Goal: Task Accomplishment & Management: Complete application form

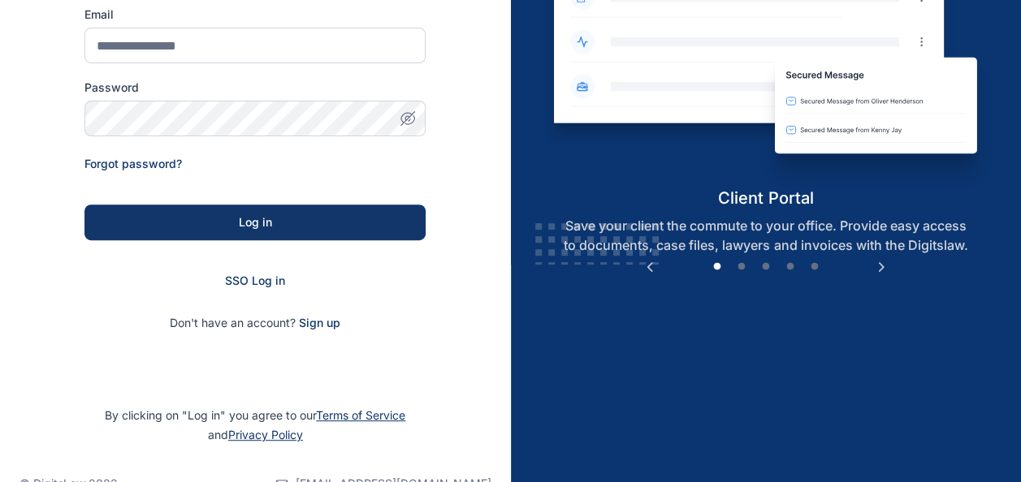
scroll to position [258, 0]
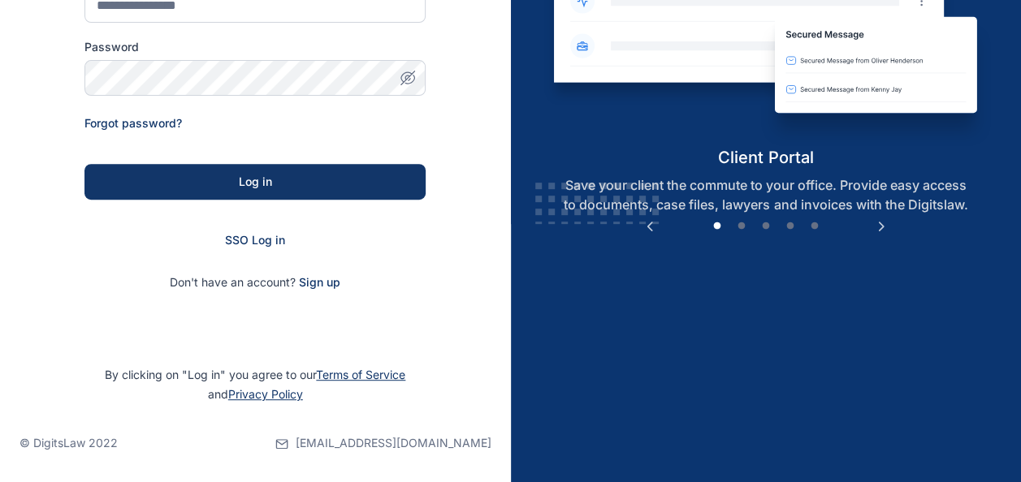
click at [262, 247] on div "SSO Log in" at bounding box center [254, 240] width 341 height 16
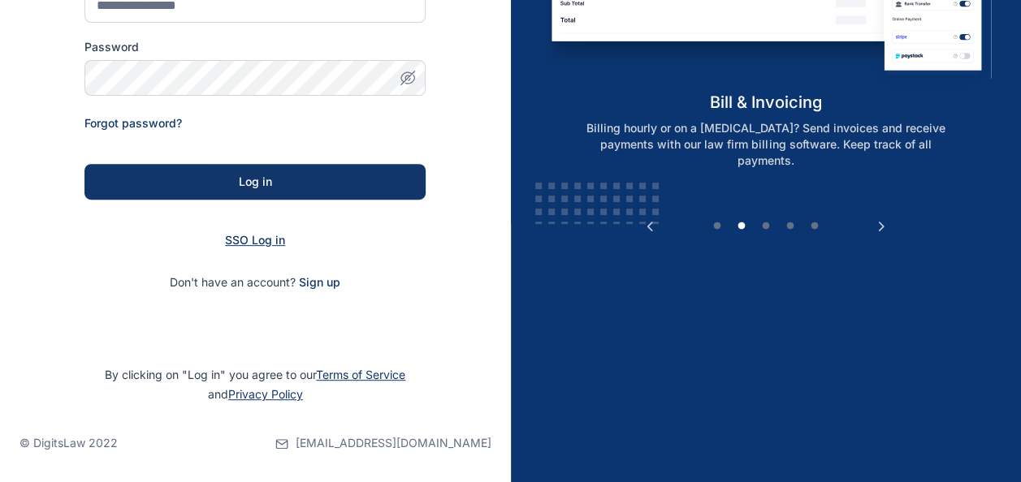
click at [275, 239] on span "SSO Log in" at bounding box center [255, 240] width 60 height 14
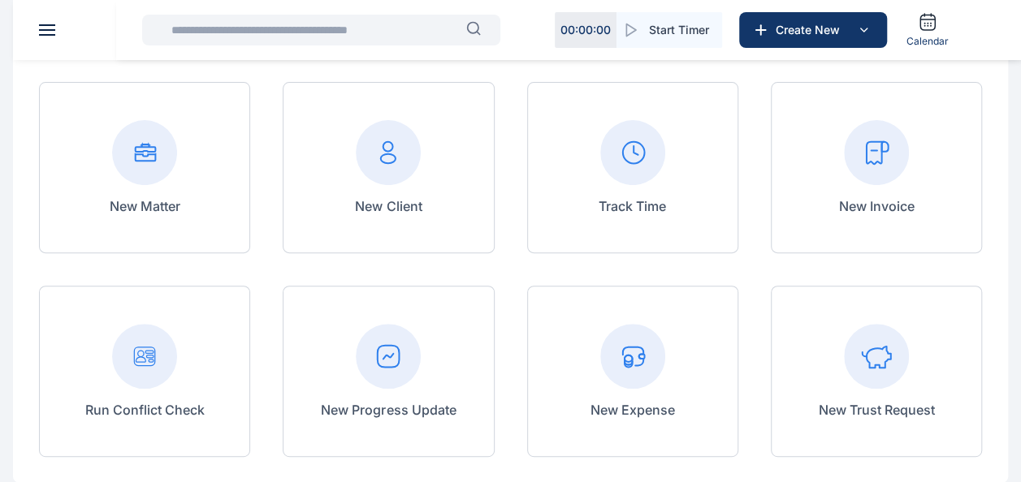
scroll to position [162, 0]
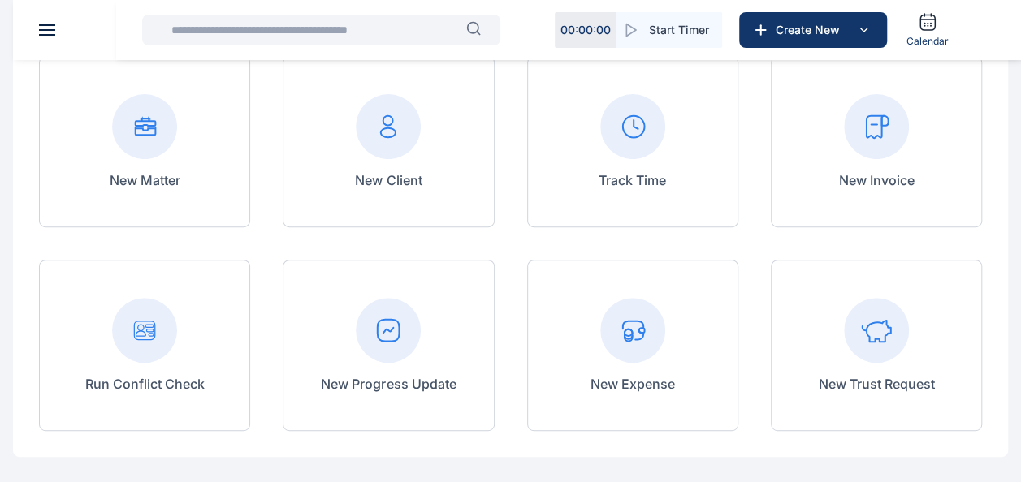
click at [345, 26] on input "text" at bounding box center [314, 30] width 305 height 32
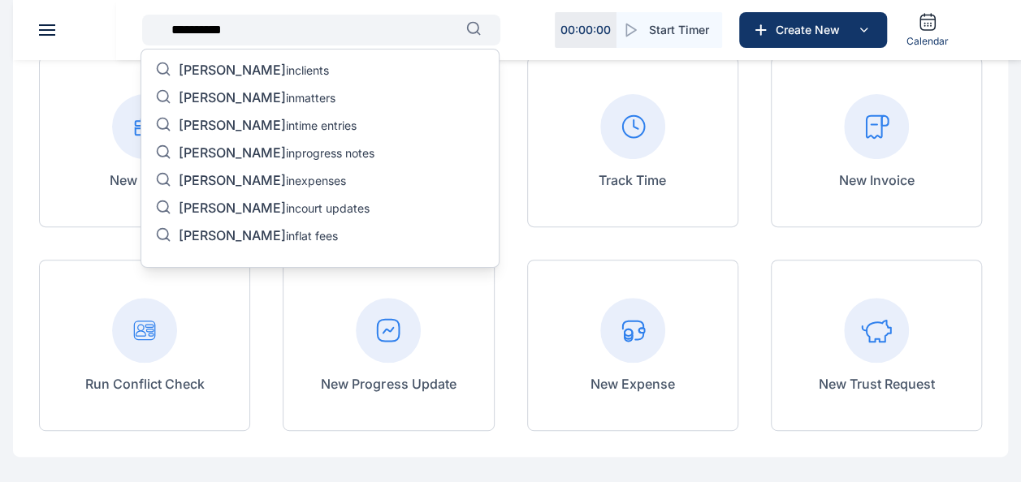
type input "**********"
click at [288, 91] on p "[PERSON_NAME] in matters" at bounding box center [257, 98] width 157 height 19
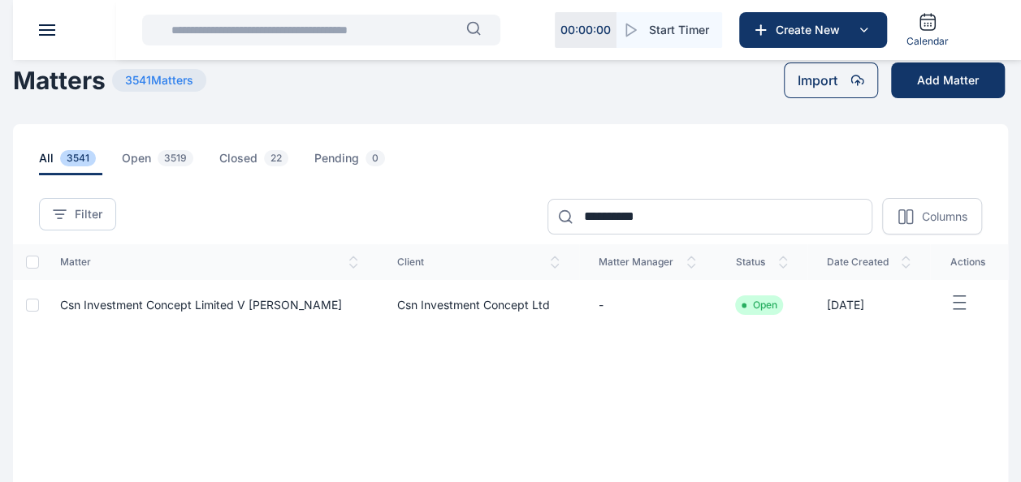
click at [328, 304] on span "Csn Investment Concept Limited V [PERSON_NAME]" at bounding box center [201, 305] width 282 height 14
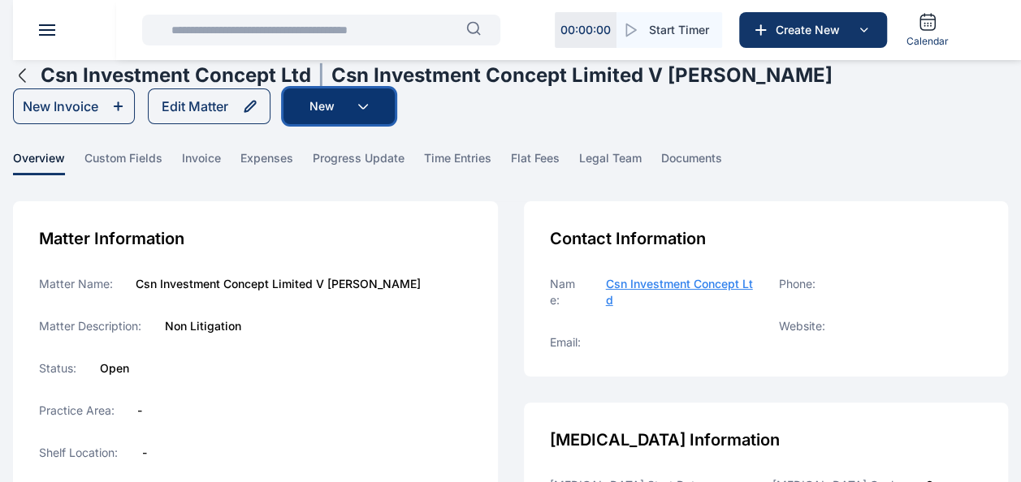
click at [370, 109] on button "New" at bounding box center [338, 107] width 111 height 36
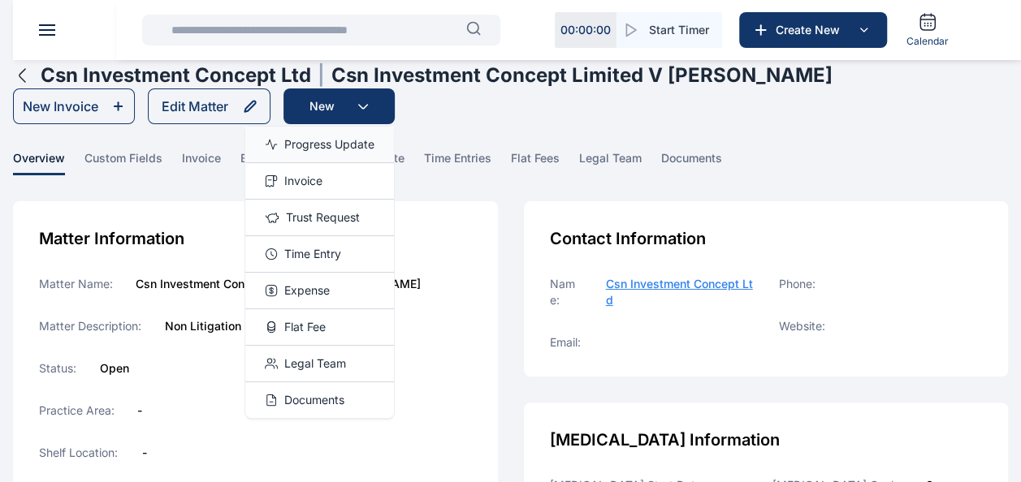
click at [338, 141] on span "Progress Update" at bounding box center [329, 144] width 90 height 16
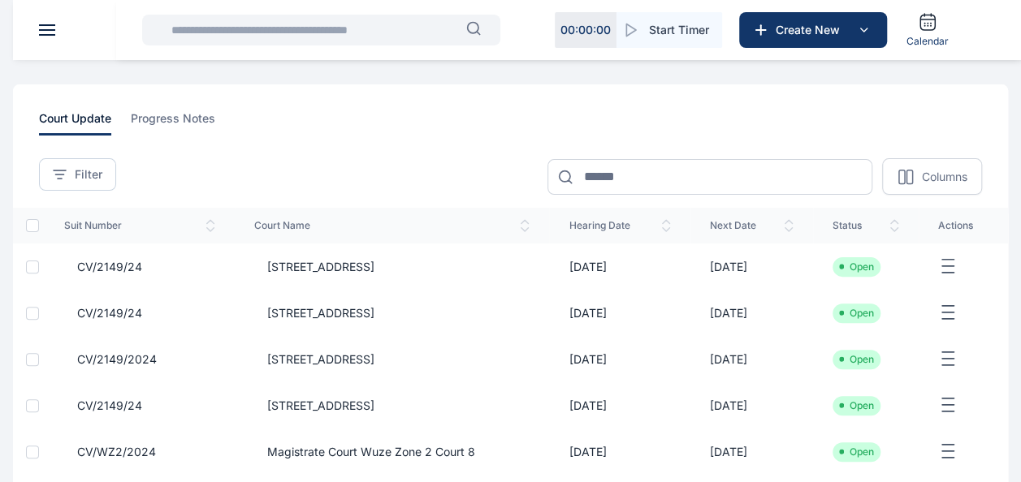
scroll to position [162, 0]
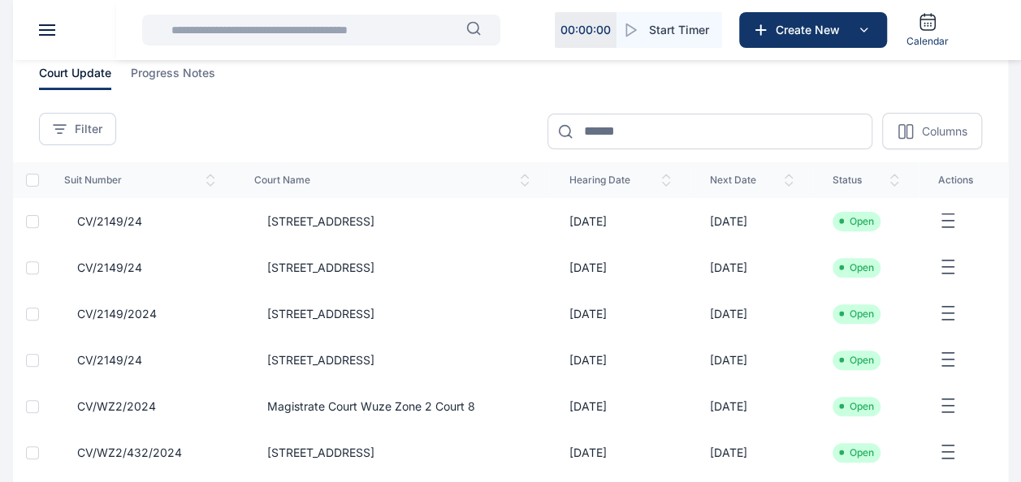
click at [374, 219] on span "[STREET_ADDRESS]" at bounding box center [314, 222] width 120 height 16
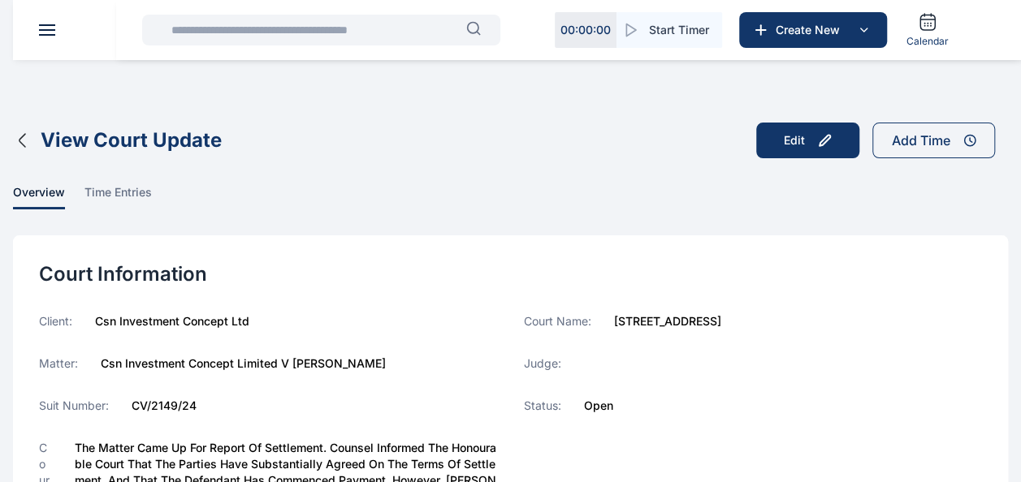
click at [17, 140] on icon "button" at bounding box center [22, 140] width 19 height 19
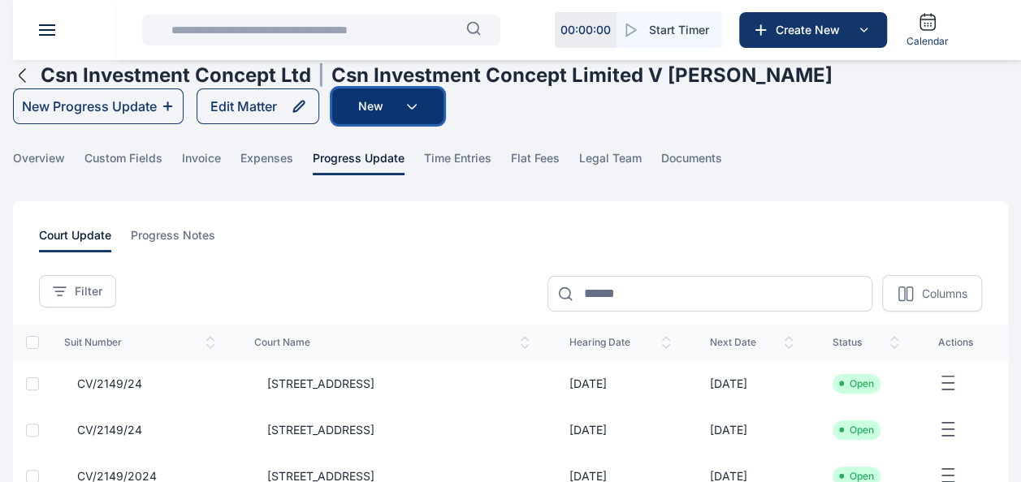
click at [388, 99] on button "New" at bounding box center [387, 107] width 111 height 36
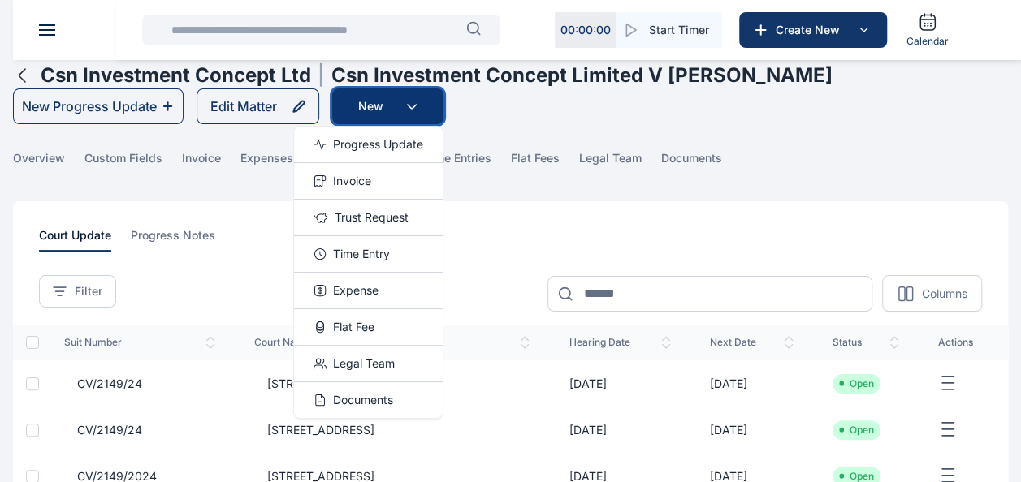
click at [431, 115] on button "New" at bounding box center [387, 107] width 111 height 36
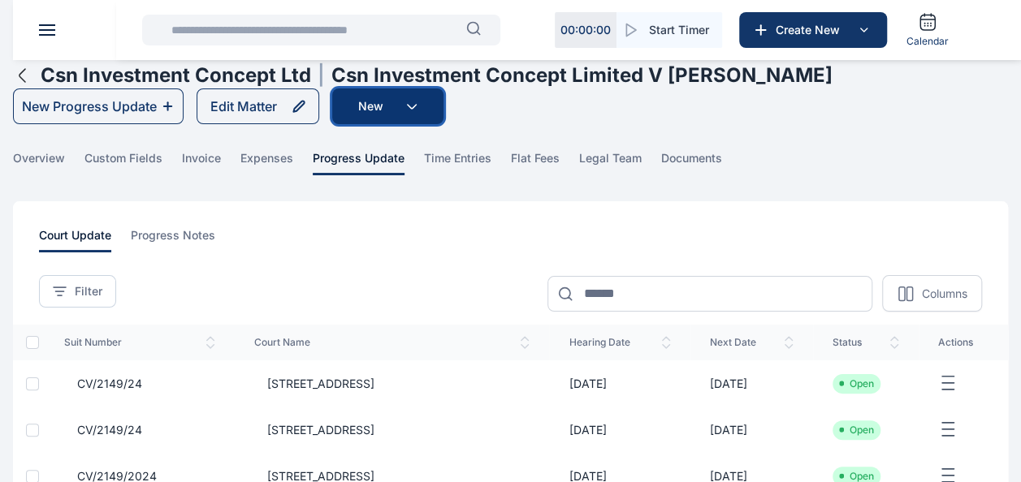
click at [422, 104] on button "New" at bounding box center [387, 107] width 111 height 36
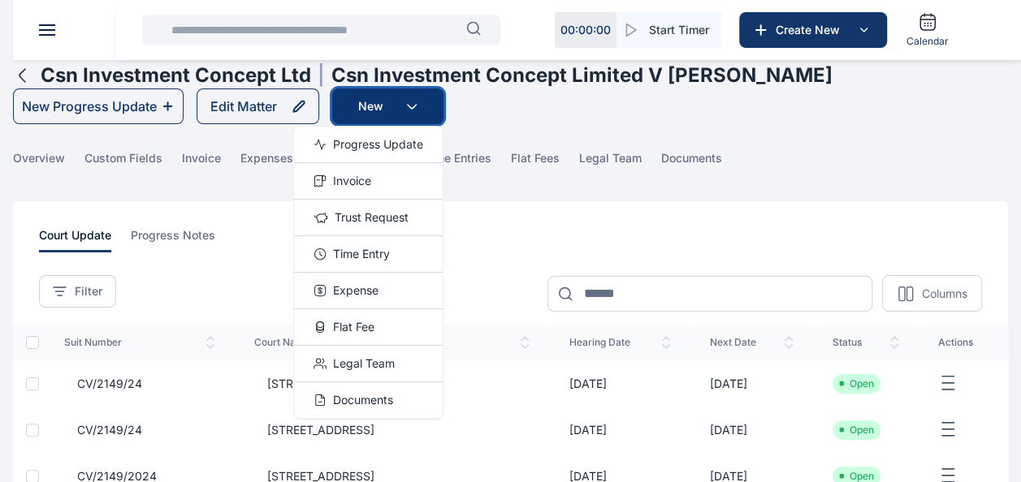
click at [374, 112] on button "New" at bounding box center [387, 107] width 111 height 36
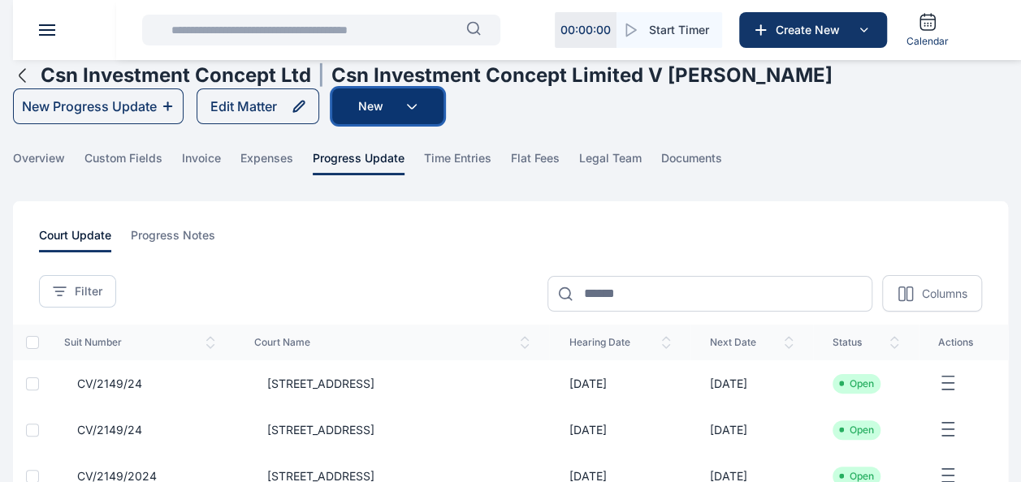
click at [363, 105] on button "New" at bounding box center [387, 107] width 111 height 36
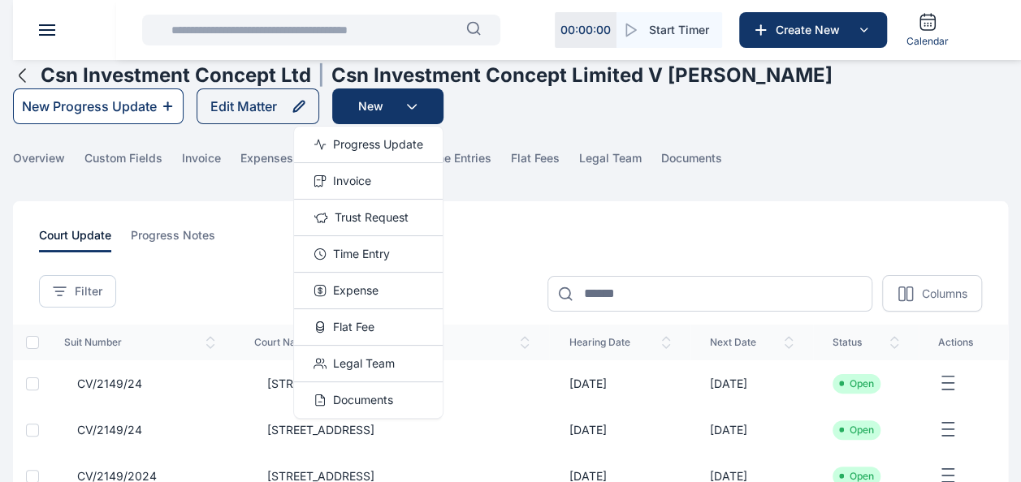
click at [77, 93] on button "New Progress Update" at bounding box center [98, 107] width 171 height 36
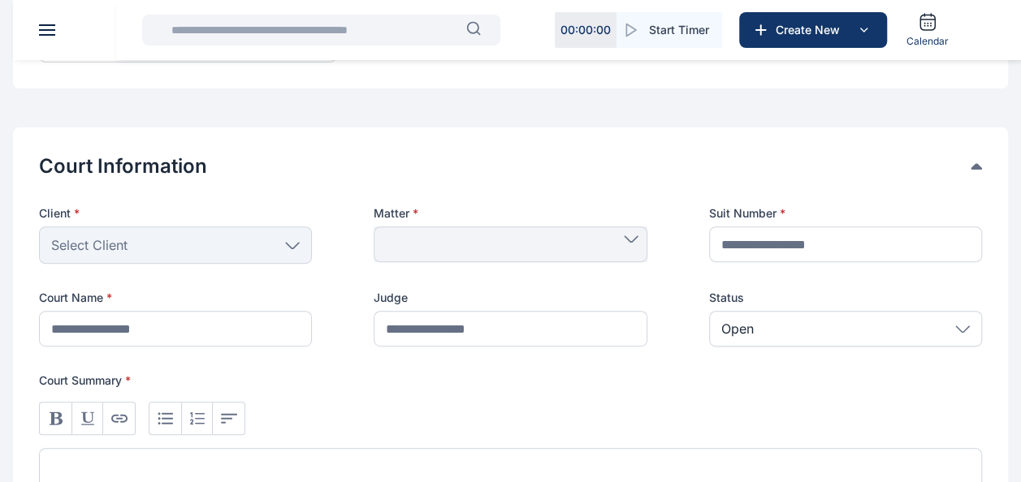
click at [242, 231] on div "Select Client" at bounding box center [175, 245] width 273 height 37
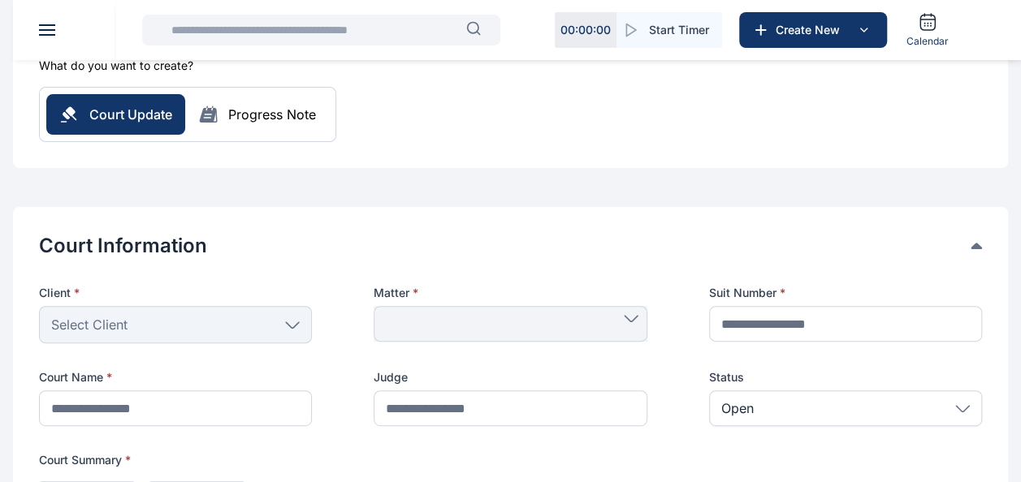
scroll to position [162, 0]
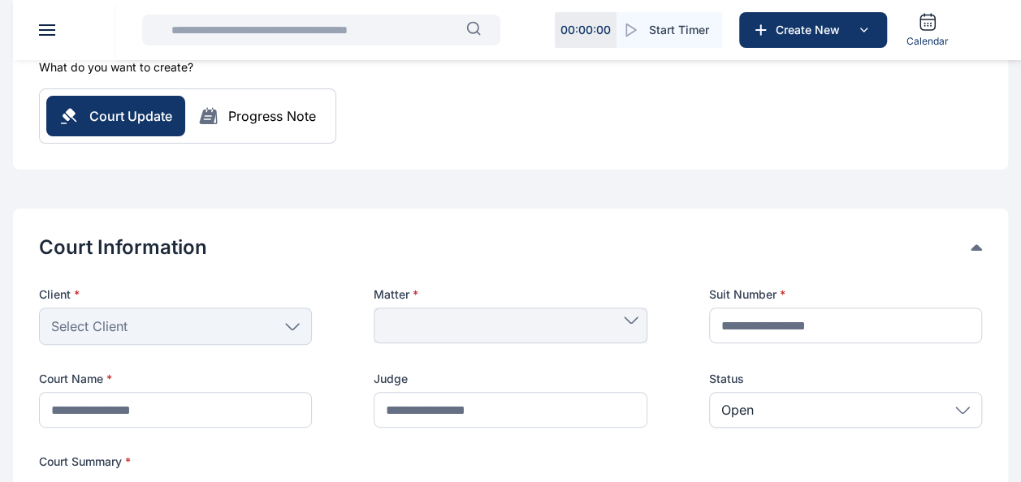
click at [206, 314] on div "Select Client" at bounding box center [175, 326] width 273 height 37
click at [296, 331] on div "Select Client" at bounding box center [175, 326] width 273 height 37
click at [291, 319] on div "Select Client" at bounding box center [175, 326] width 273 height 37
click at [380, 323] on div at bounding box center [510, 326] width 273 height 36
click at [627, 320] on icon at bounding box center [631, 320] width 15 height 7
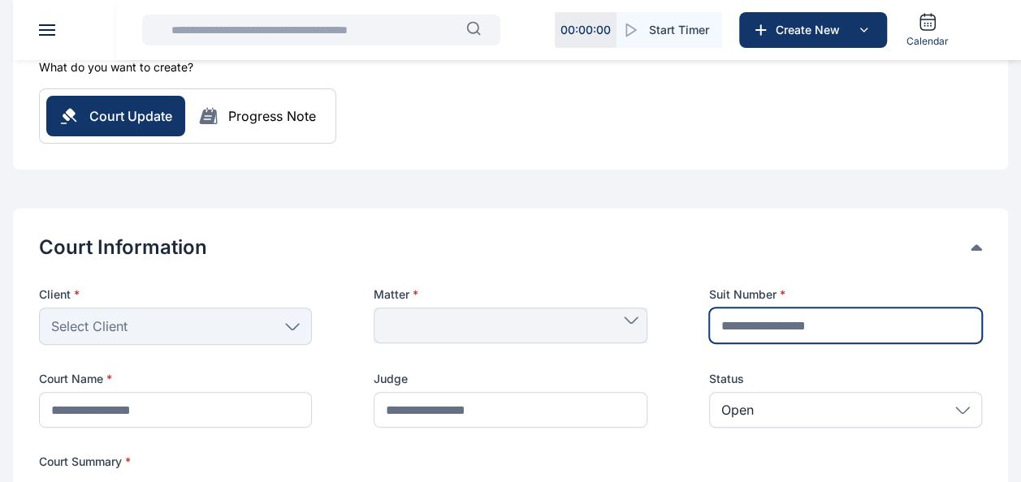
click at [833, 331] on input "text" at bounding box center [845, 326] width 273 height 36
type input "**********"
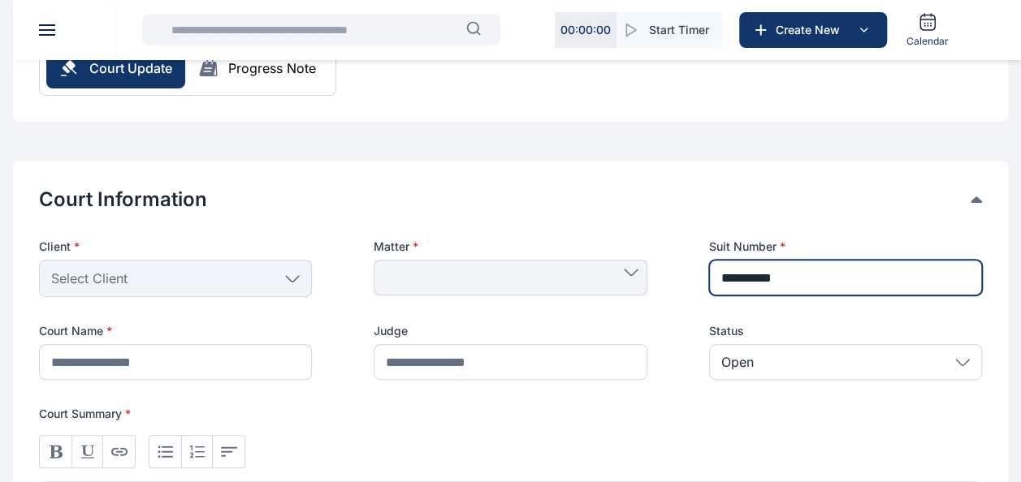
scroll to position [244, 0]
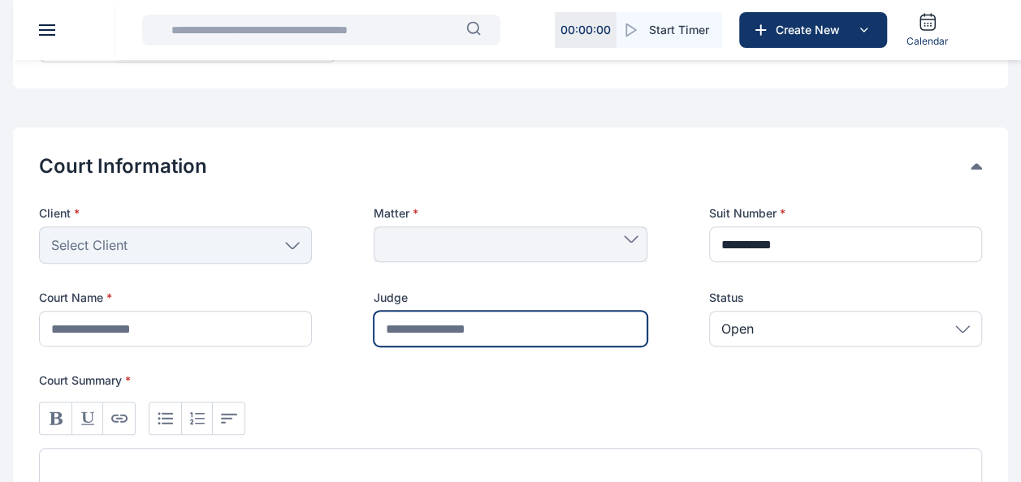
click at [482, 329] on input "text" at bounding box center [510, 329] width 273 height 36
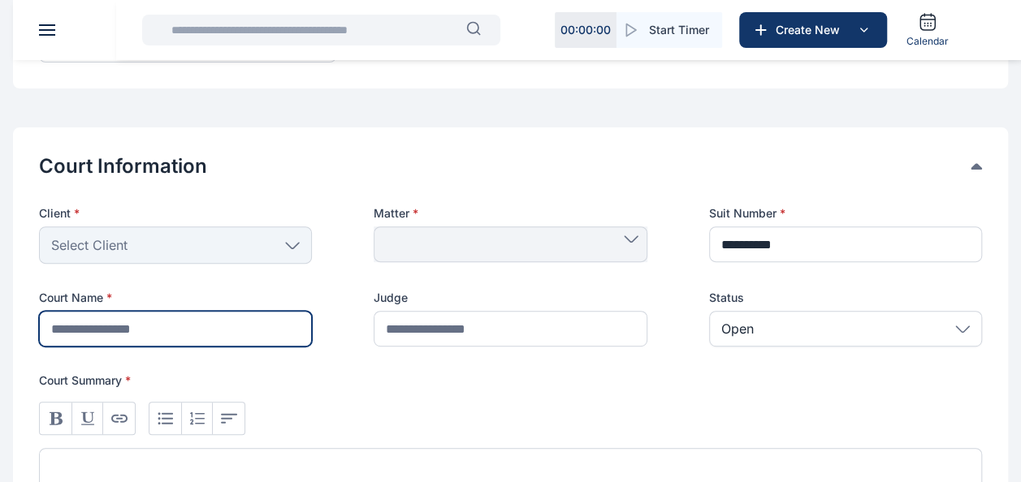
click at [203, 336] on input "text" at bounding box center [175, 329] width 273 height 36
type input "**********"
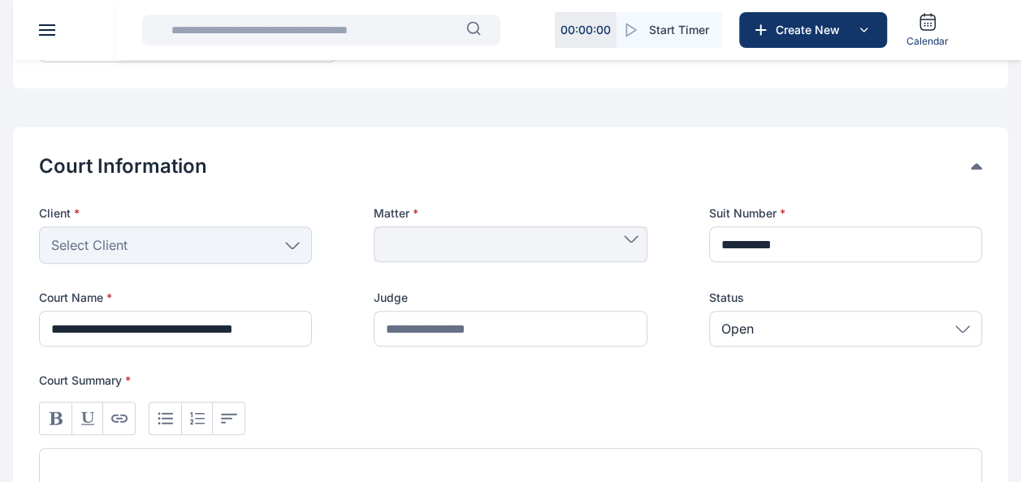
click at [465, 245] on div at bounding box center [510, 245] width 273 height 36
click at [627, 247] on div at bounding box center [510, 245] width 273 height 36
click at [637, 247] on div at bounding box center [510, 245] width 273 height 36
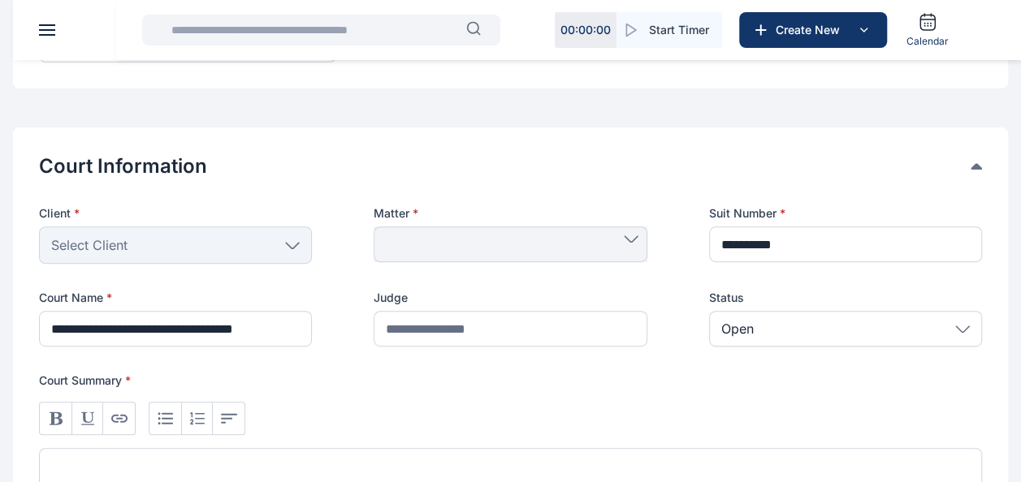
drag, startPoint x: 637, startPoint y: 247, endPoint x: 560, endPoint y: 180, distance: 101.3
click at [560, 180] on div "Court Information Client * Select Client People Rear Admiral [PERSON_NAME] [PER…" at bounding box center [510, 361] width 943 height 415
click at [476, 233] on div at bounding box center [510, 245] width 273 height 36
click at [205, 237] on div "Select Client" at bounding box center [175, 245] width 273 height 37
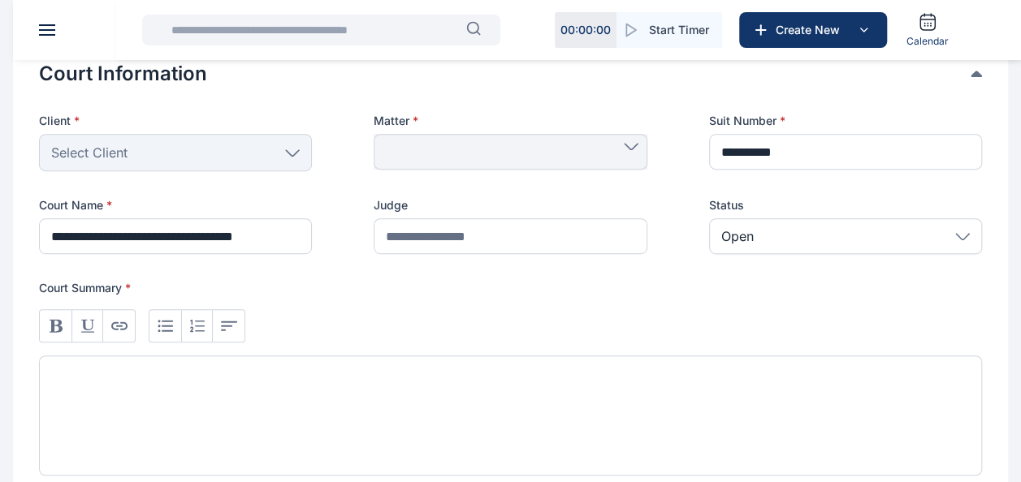
scroll to position [406, 0]
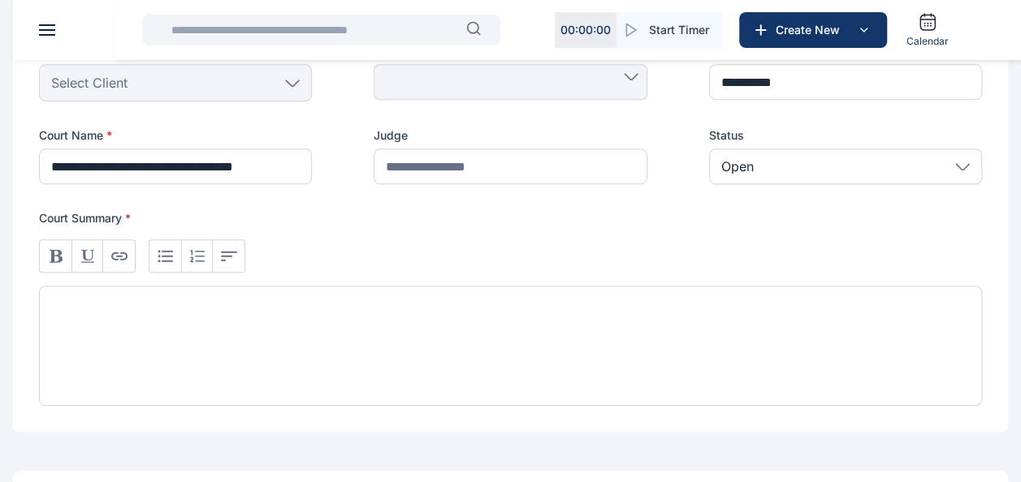
click at [148, 327] on div at bounding box center [510, 346] width 943 height 120
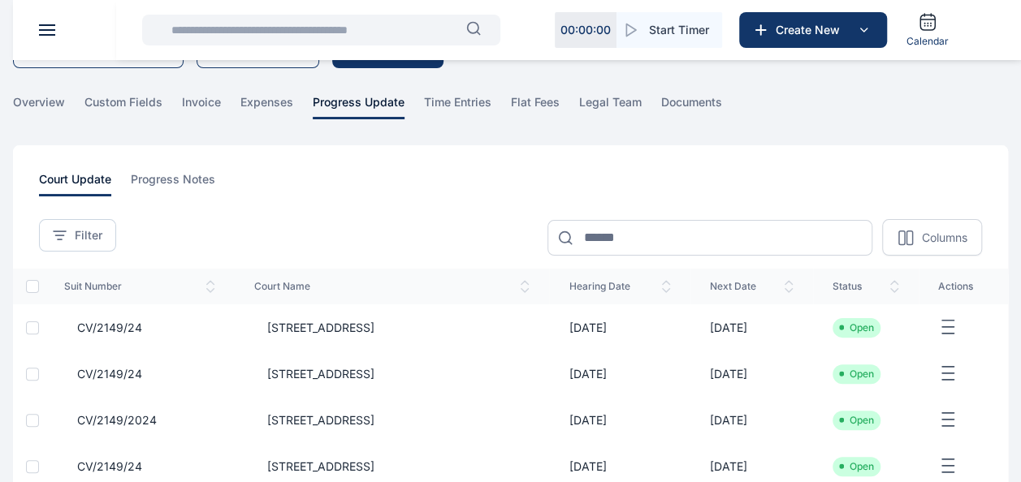
scroll to position [81, 0]
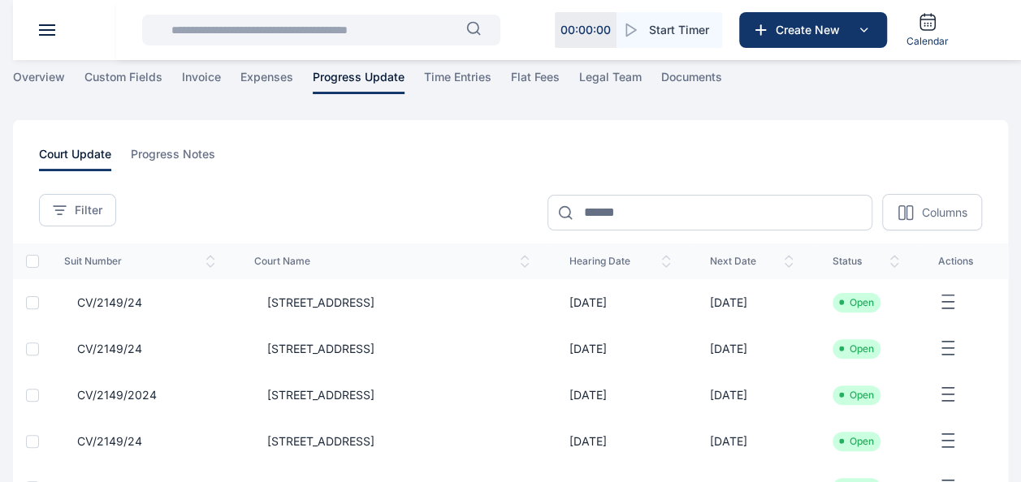
click at [374, 301] on span "[STREET_ADDRESS]" at bounding box center [314, 303] width 120 height 16
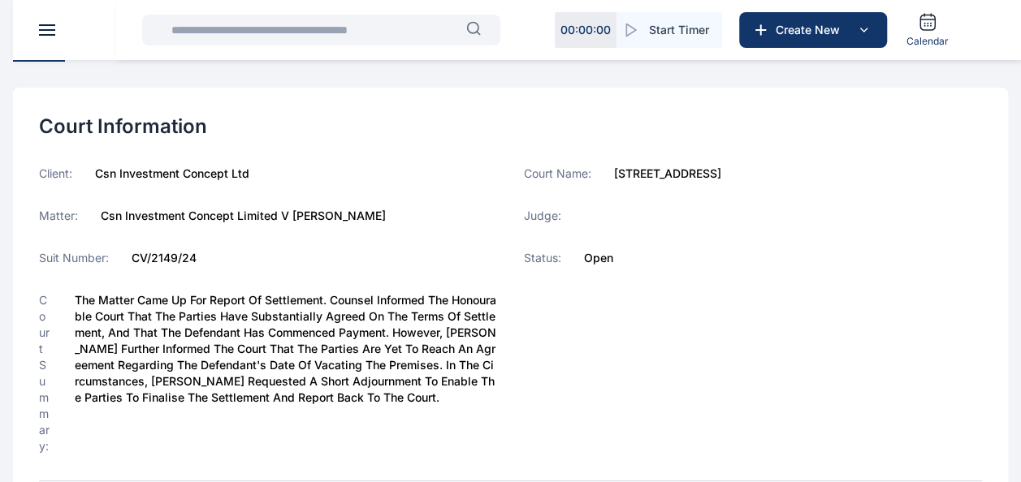
scroll to position [162, 0]
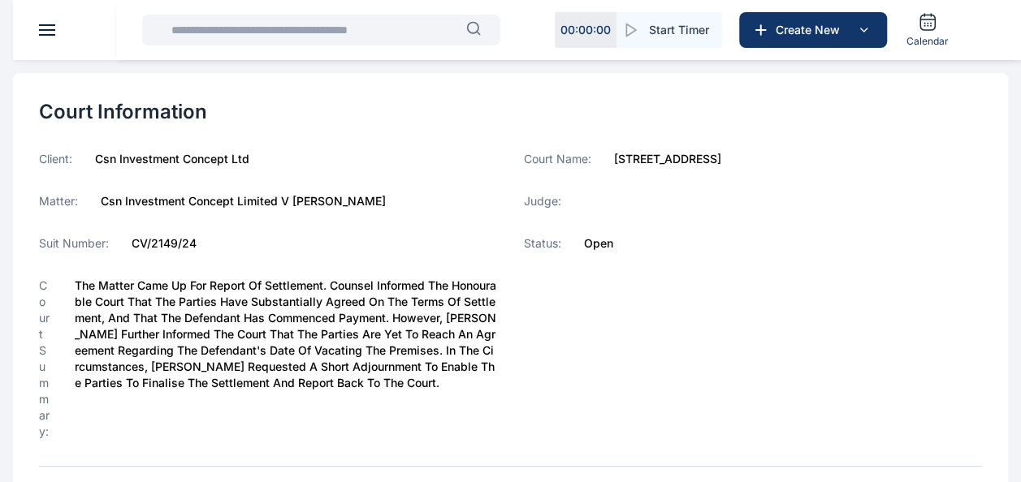
click at [76, 283] on label "The matter came up for report of settlement. Counsel informed the Honourable Co…" at bounding box center [286, 359] width 423 height 162
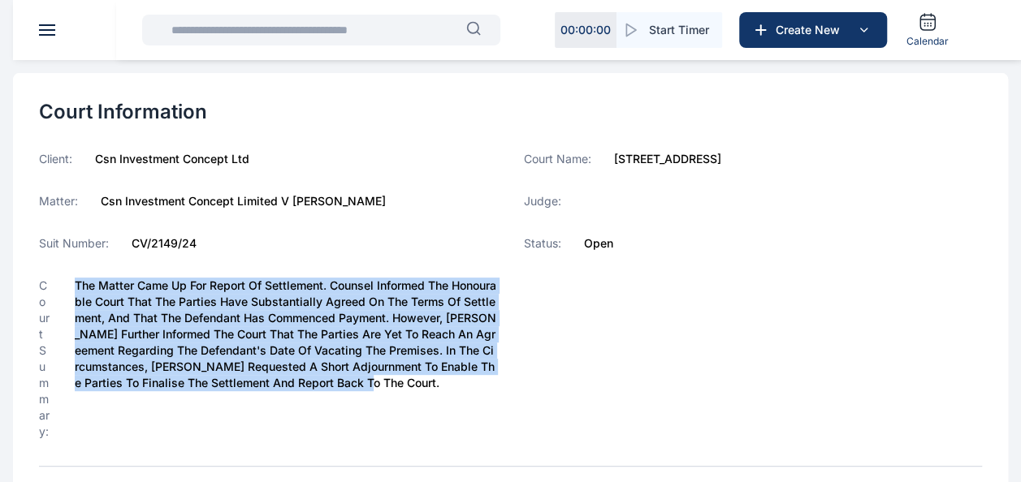
drag, startPoint x: 75, startPoint y: 281, endPoint x: 396, endPoint y: 387, distance: 338.8
click at [396, 387] on label "The matter came up for report of settlement. Counsel informed the Honourable Co…" at bounding box center [286, 359] width 423 height 162
drag, startPoint x: 396, startPoint y: 387, endPoint x: 339, endPoint y: 356, distance: 65.8
copy label "The matter came up for report of settlement. Counsel informed the Honourable Co…"
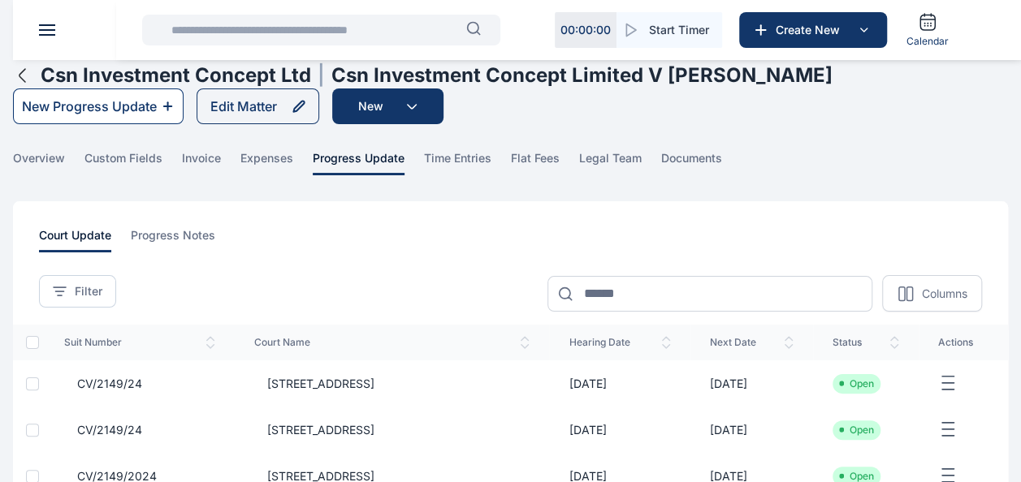
click at [111, 107] on div "New Progress Update" at bounding box center [89, 106] width 135 height 19
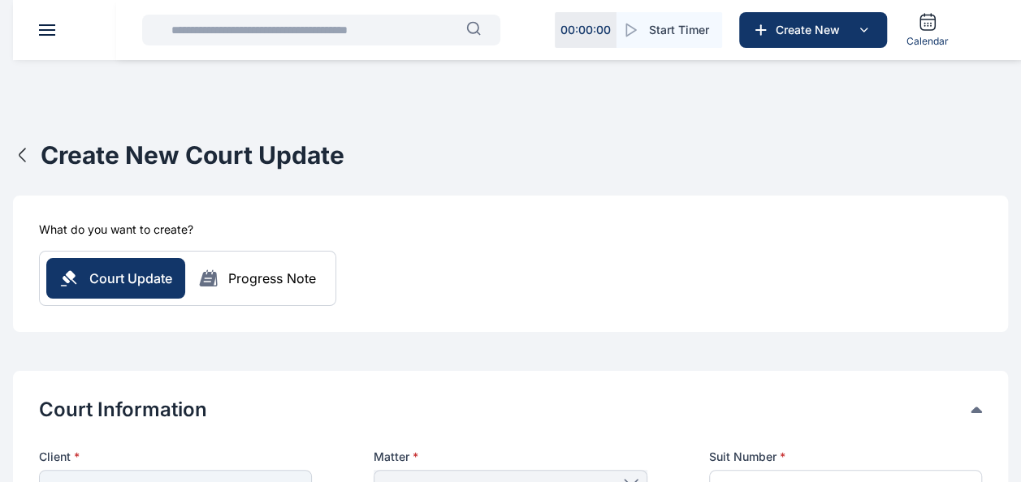
scroll to position [162, 0]
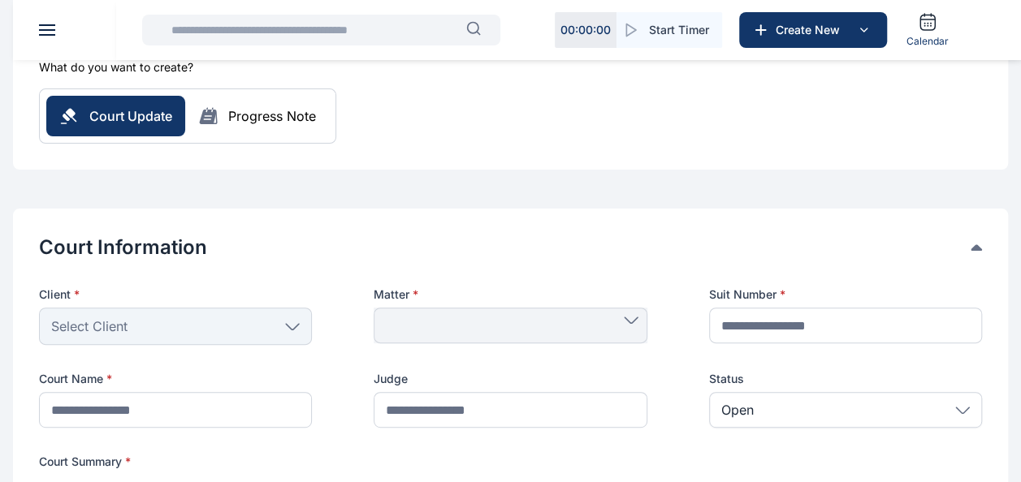
click at [161, 318] on div "Select Client" at bounding box center [175, 326] width 273 height 37
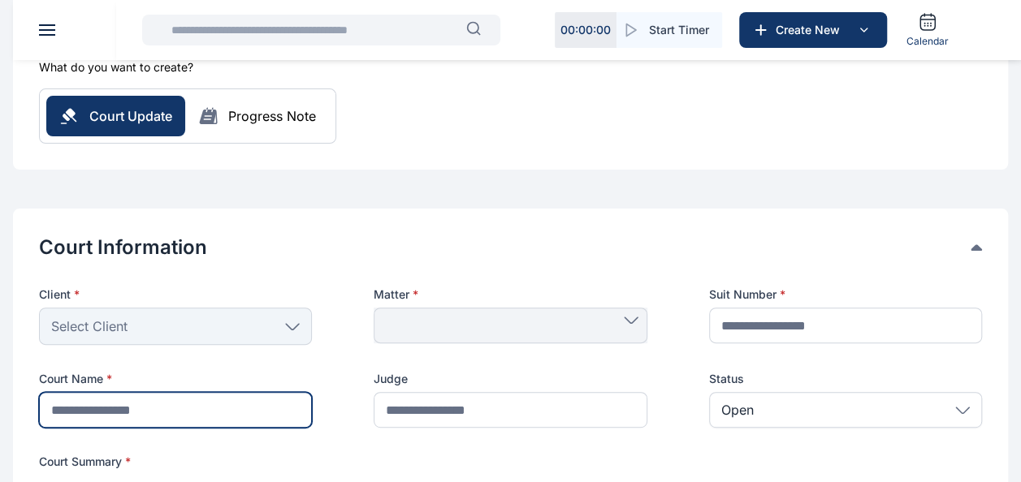
click at [83, 418] on input "text" at bounding box center [175, 410] width 273 height 36
type input "**********"
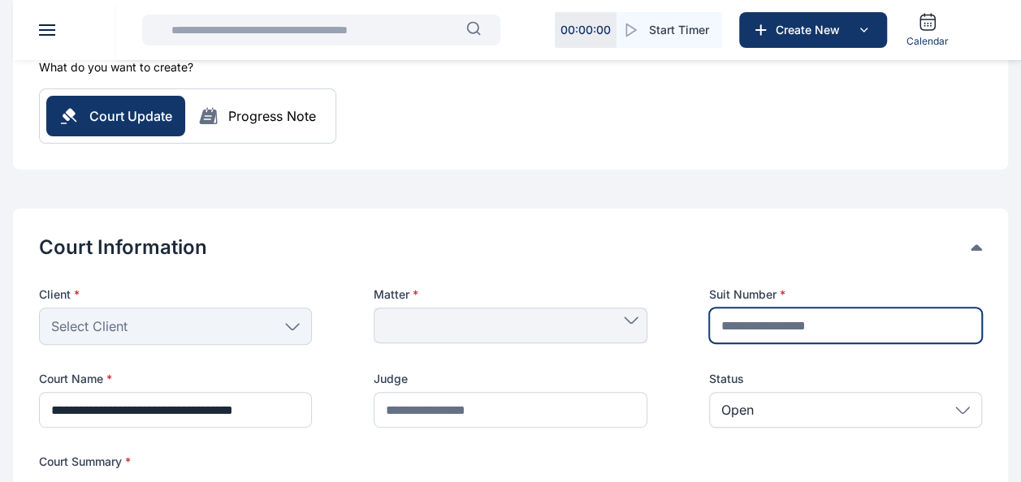
click at [859, 329] on input "text" at bounding box center [845, 326] width 273 height 36
type input "**********"
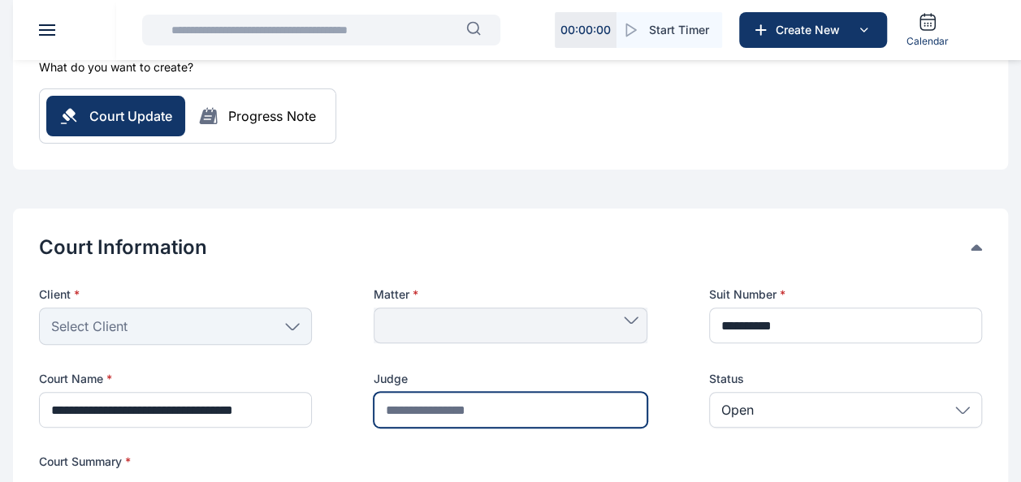
click at [551, 418] on input "text" at bounding box center [510, 410] width 273 height 36
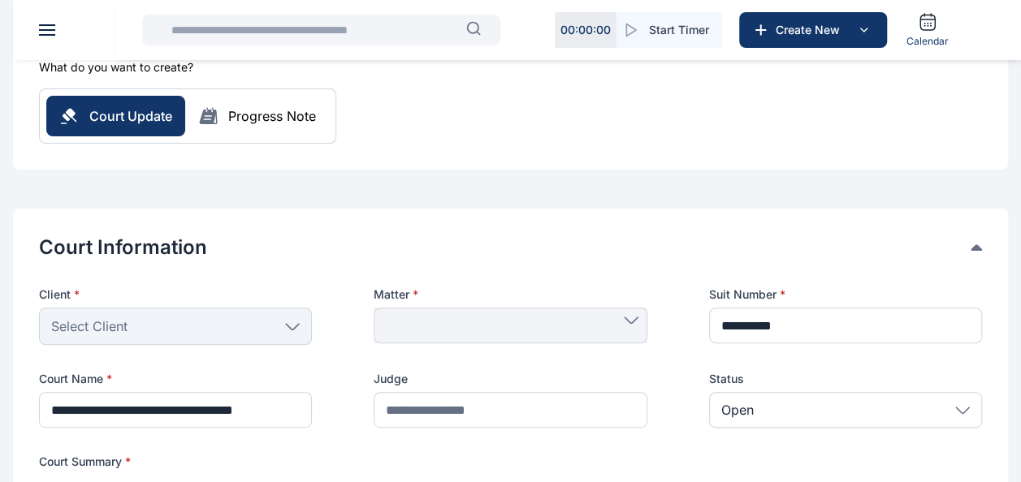
drag, startPoint x: 434, startPoint y: 302, endPoint x: 467, endPoint y: 341, distance: 51.3
click at [435, 303] on div "Matter *" at bounding box center [510, 316] width 273 height 58
click at [468, 341] on div at bounding box center [510, 326] width 273 height 36
click at [468, 318] on span at bounding box center [510, 320] width 255 height 7
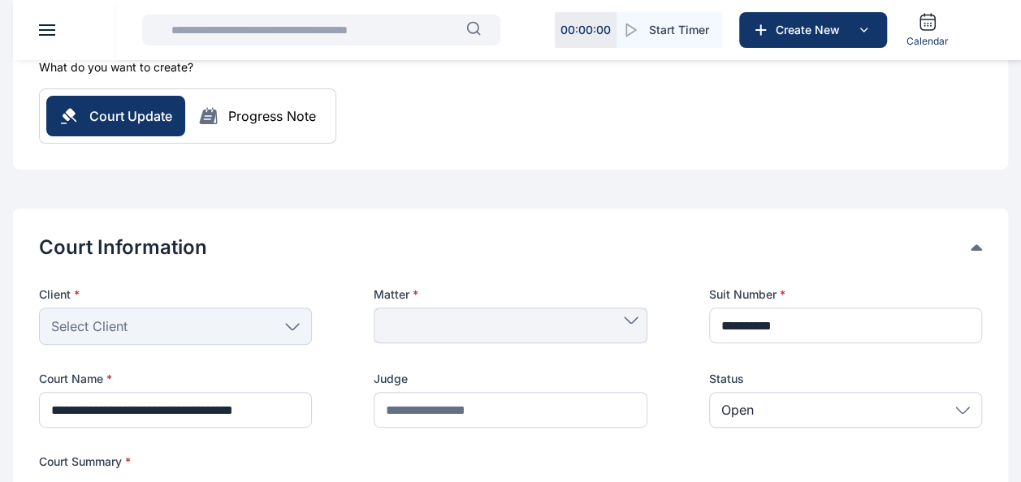
click at [468, 318] on span at bounding box center [510, 320] width 255 height 7
drag, startPoint x: 468, startPoint y: 318, endPoint x: 648, endPoint y: 323, distance: 180.4
click at [648, 323] on div "Client * Select Client People Rear Admiral [PERSON_NAME] [PERSON_NAME] [PERSON_…" at bounding box center [510, 357] width 943 height 141
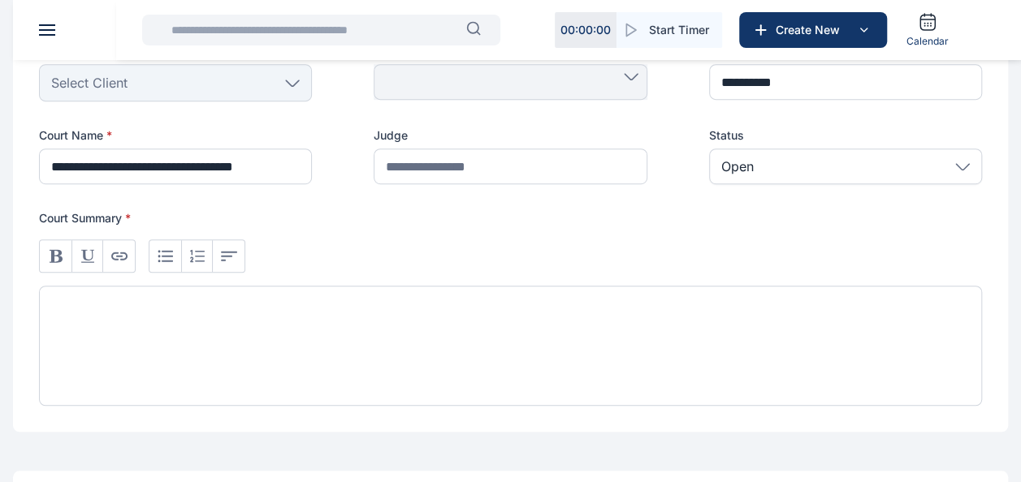
click at [154, 316] on div at bounding box center [510, 346] width 943 height 120
paste div
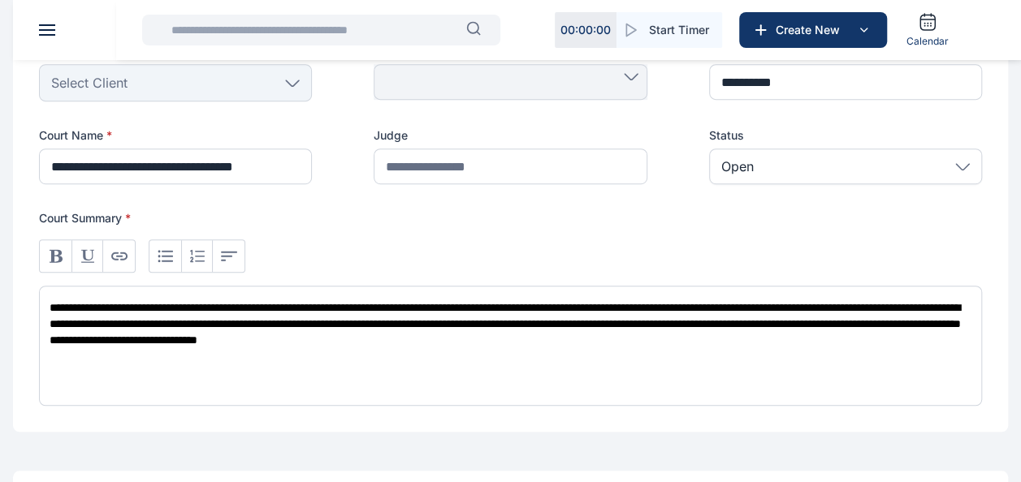
click at [616, 305] on span "**********" at bounding box center [505, 324] width 911 height 44
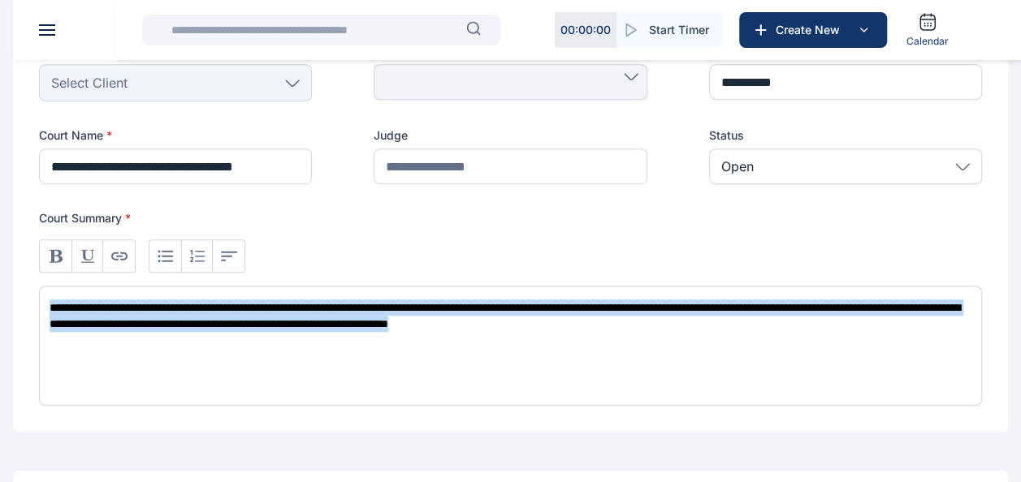
paste div
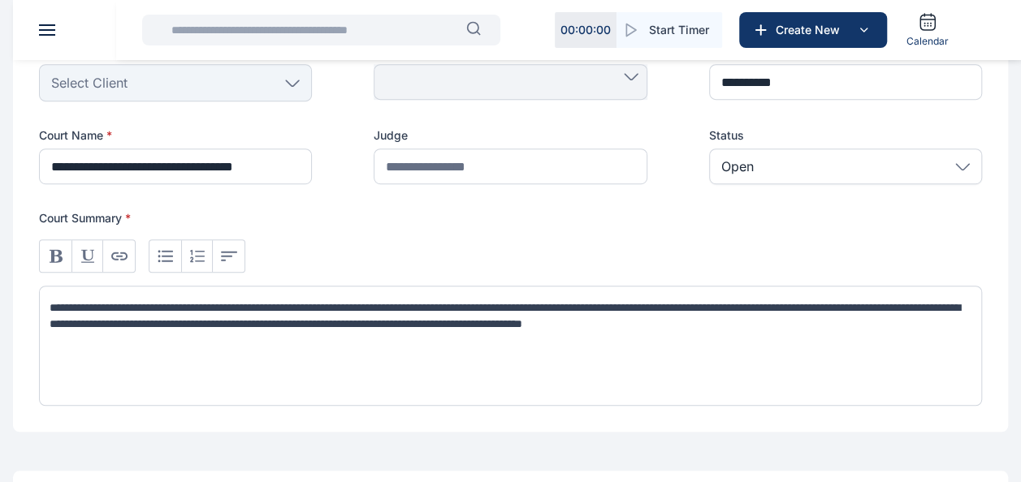
click at [927, 307] on p "**********" at bounding box center [511, 324] width 922 height 49
click at [469, 322] on p "**********" at bounding box center [511, 316] width 922 height 32
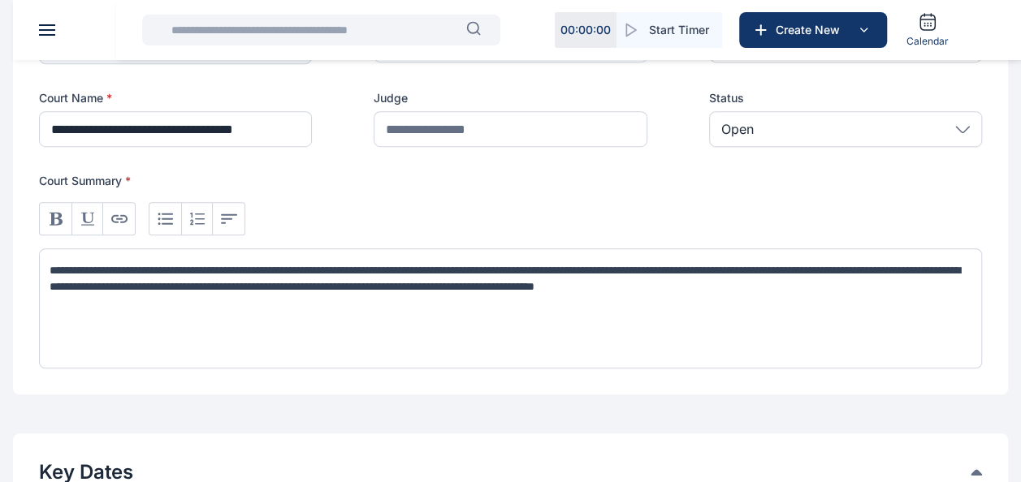
scroll to position [569, 0]
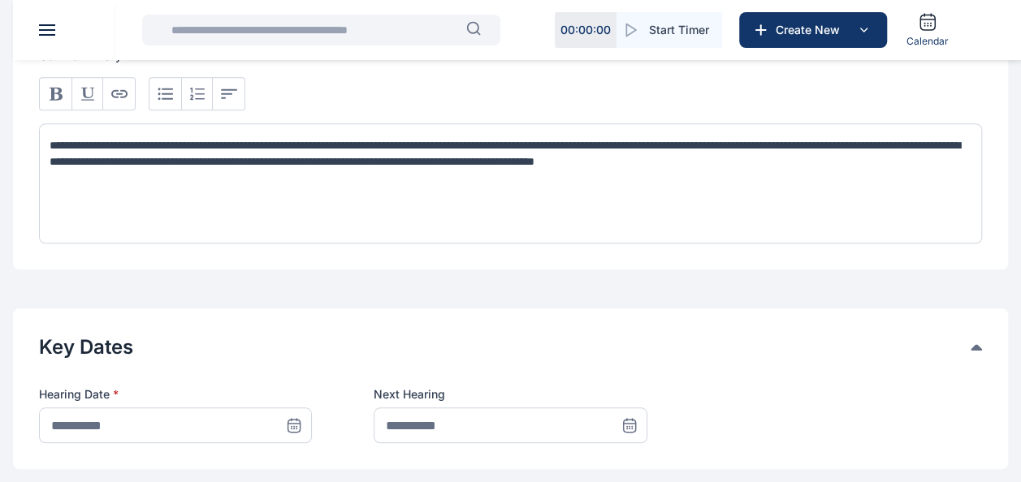
click at [305, 429] on span at bounding box center [294, 426] width 36 height 36
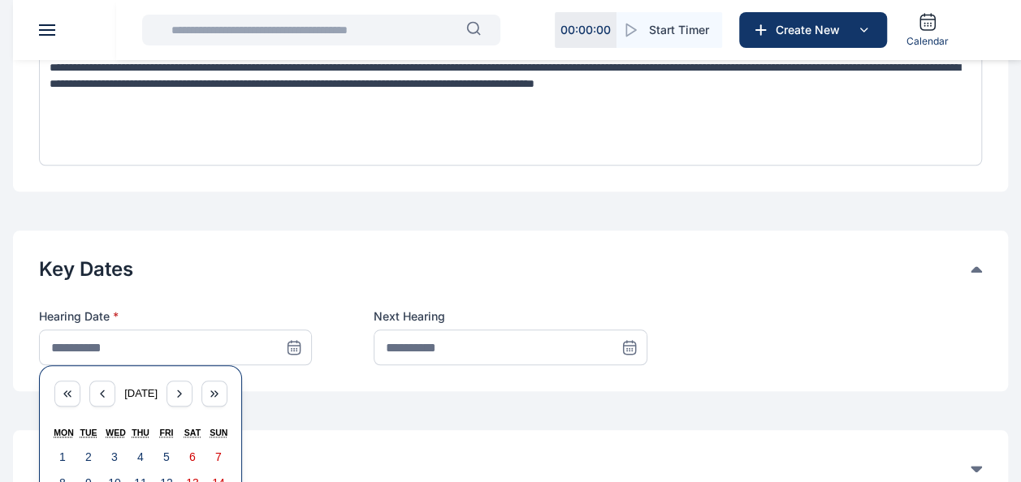
scroll to position [731, 0]
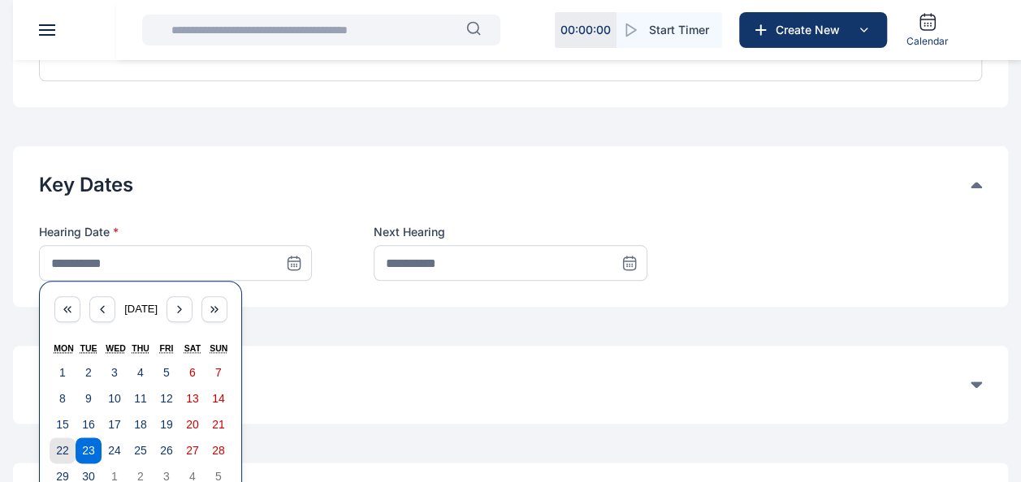
click at [69, 443] on button "22" at bounding box center [63, 451] width 26 height 26
type input "**********"
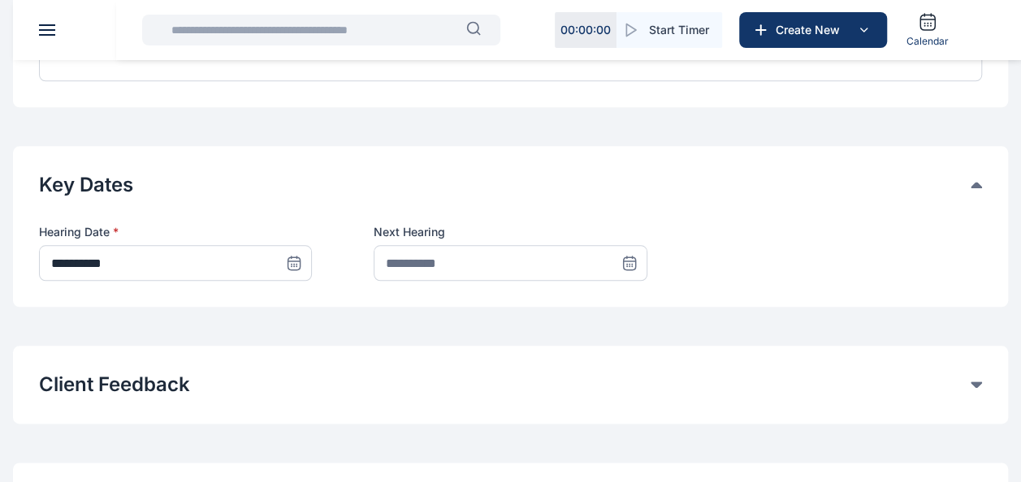
click at [627, 264] on icon at bounding box center [627, 264] width 0 height 0
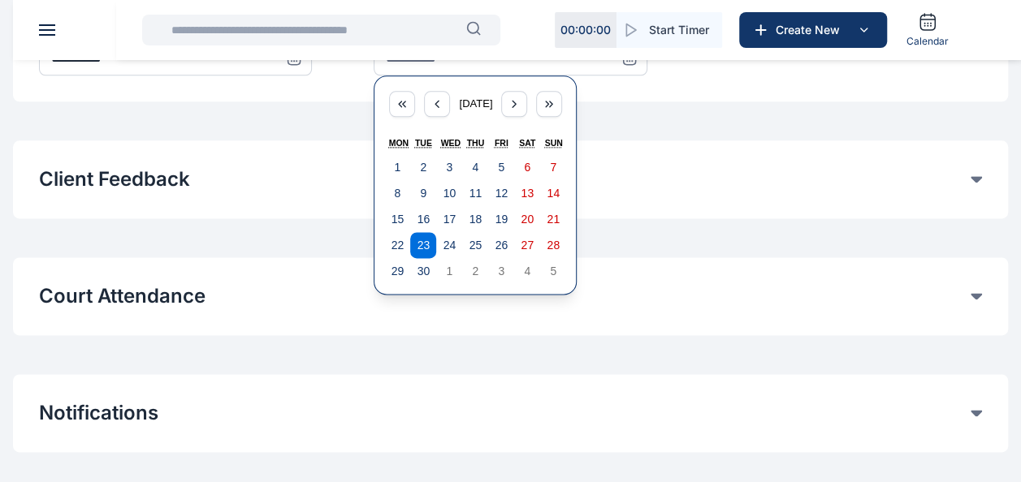
scroll to position [885, 0]
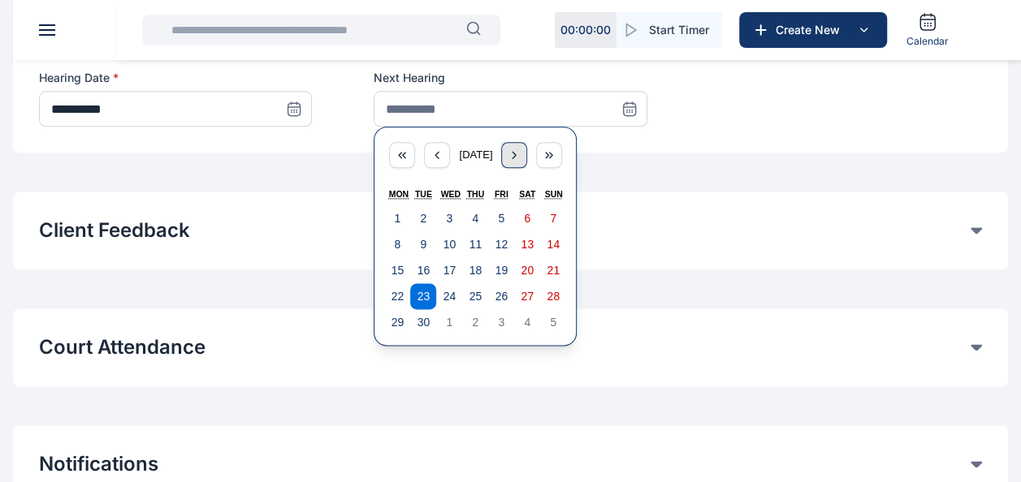
click at [516, 159] on div "button" at bounding box center [514, 155] width 26 height 26
click at [447, 292] on abbr "22" at bounding box center [450, 296] width 13 height 13
type input "**********"
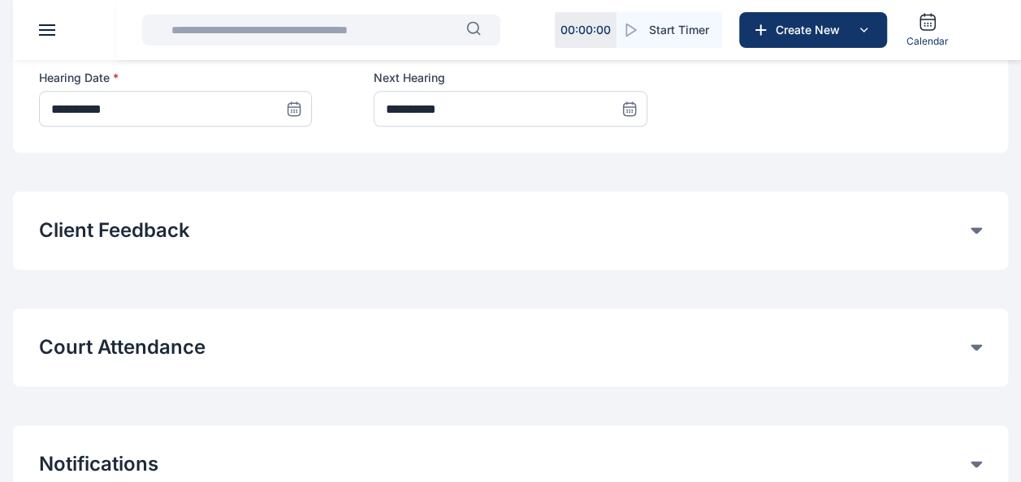
click at [967, 343] on button "Court Attendance" at bounding box center [505, 348] width 932 height 26
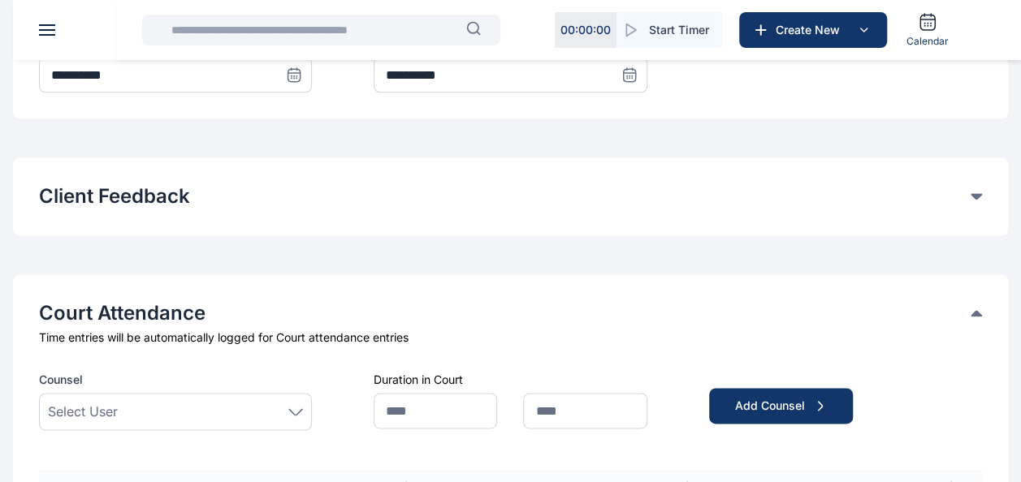
scroll to position [967, 0]
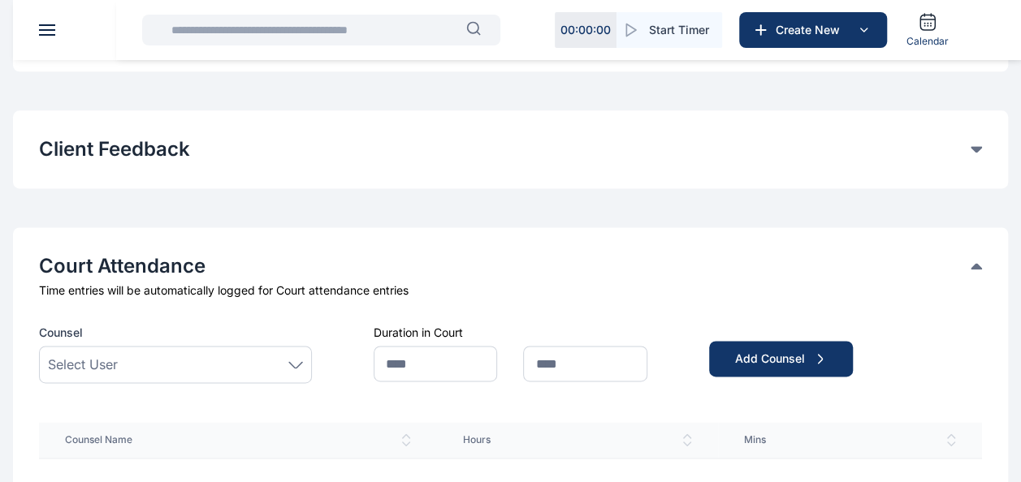
click at [301, 355] on div "Select User" at bounding box center [175, 364] width 255 height 19
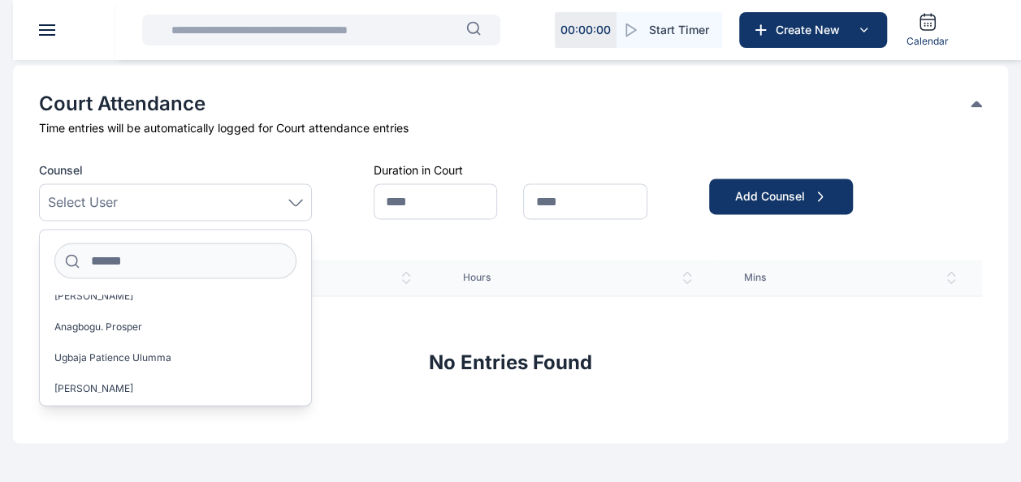
scroll to position [2877, 0]
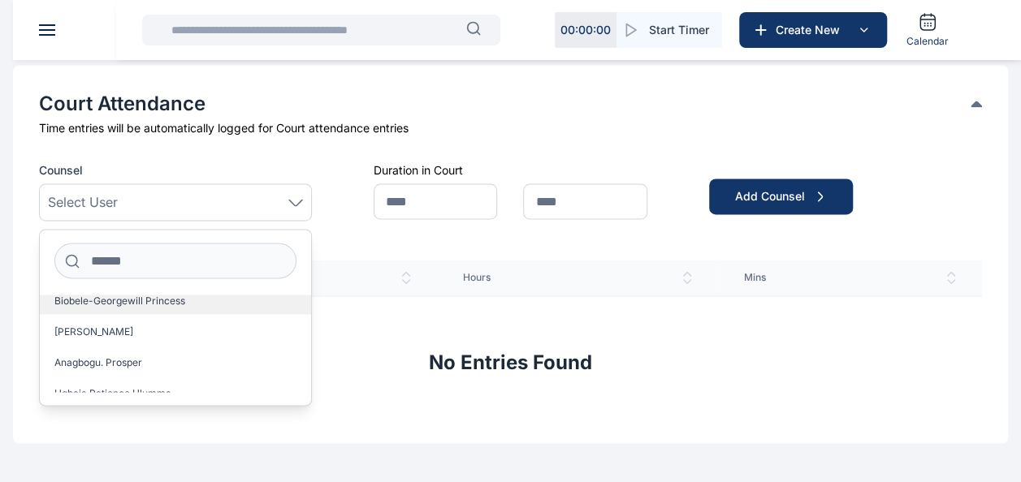
click at [157, 299] on span "Biobele-Georgewill Princess" at bounding box center [119, 301] width 131 height 13
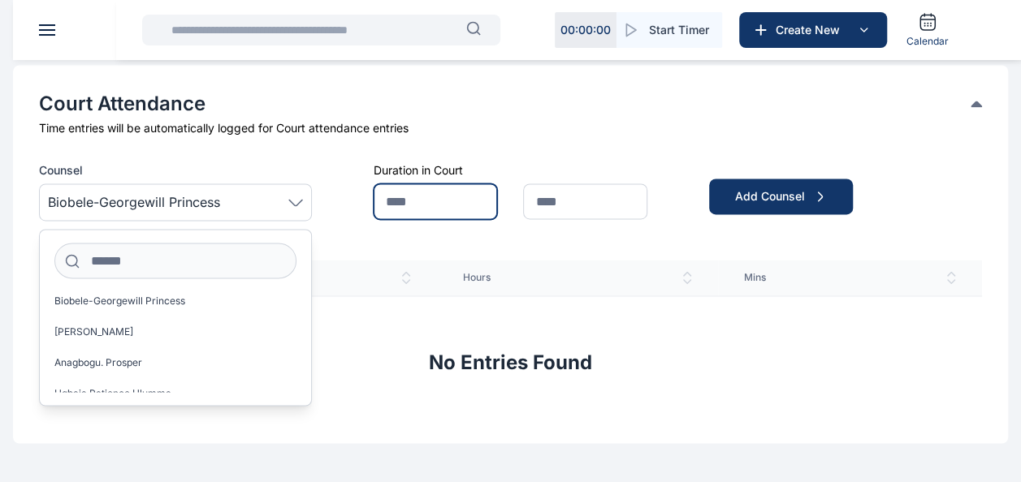
click at [435, 199] on input "text" at bounding box center [435, 202] width 123 height 36
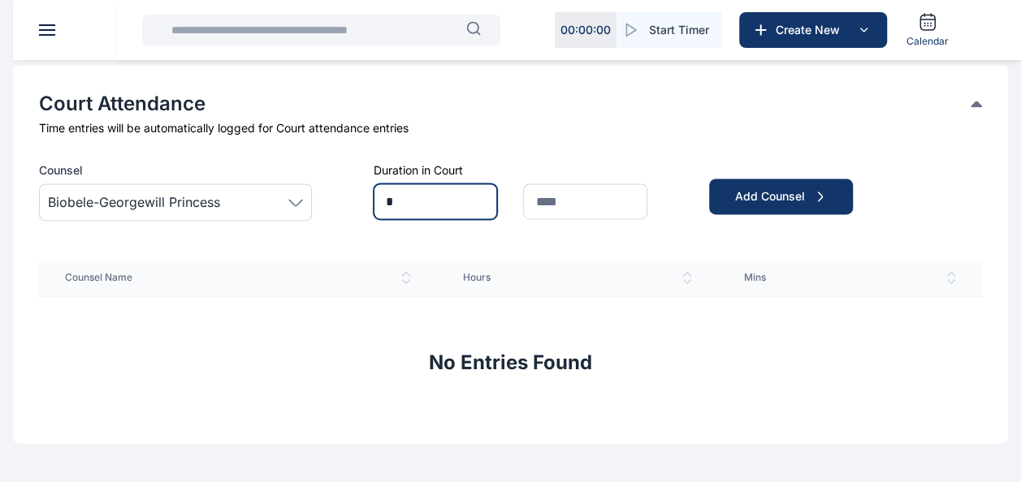
type input "*"
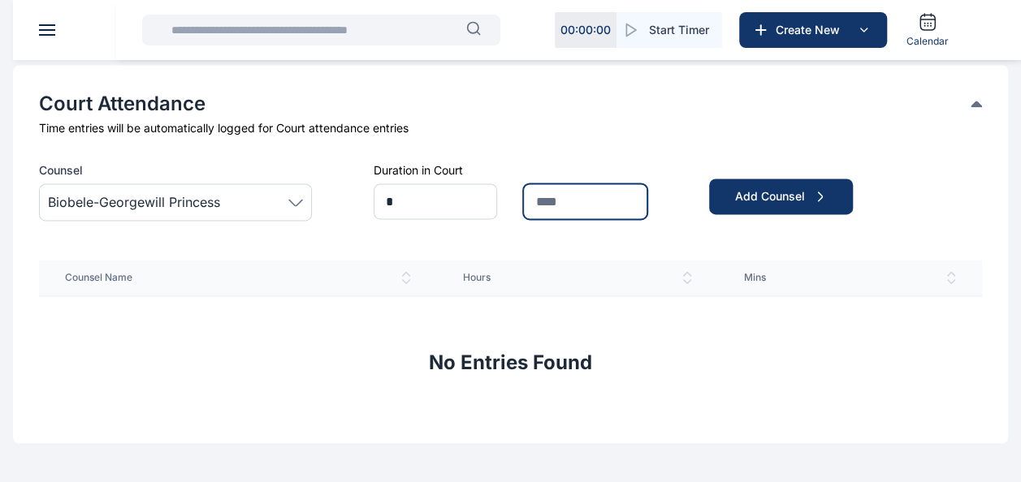
click at [576, 200] on input "text" at bounding box center [584, 202] width 123 height 36
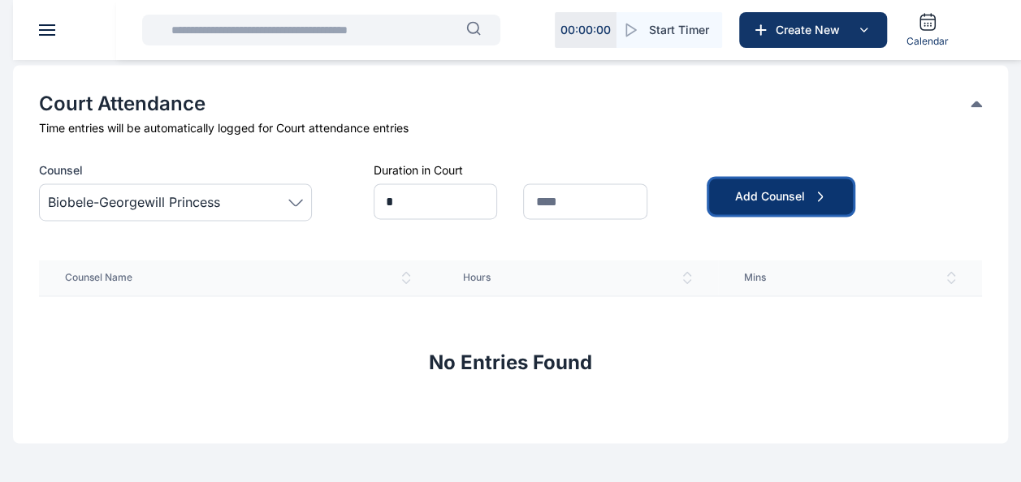
click at [783, 185] on button "Add Counsel" at bounding box center [781, 197] width 144 height 36
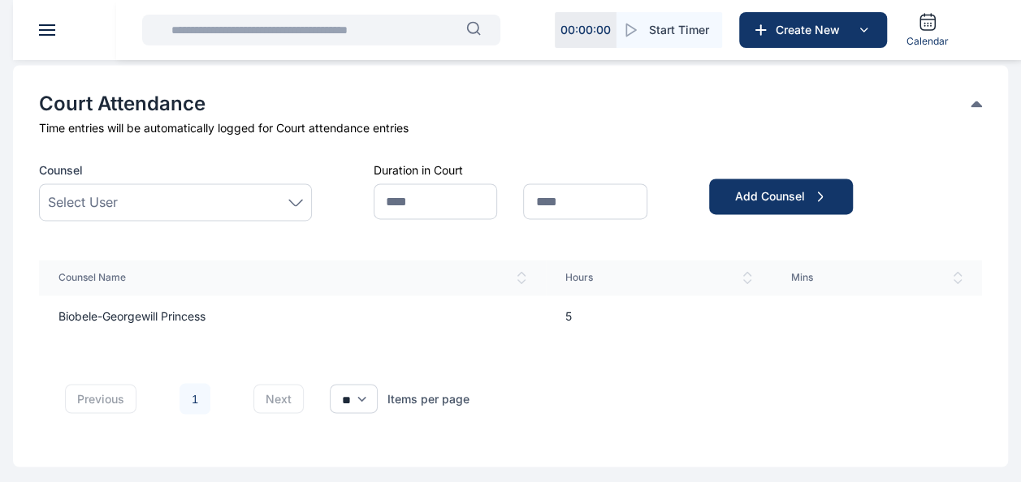
click at [206, 200] on div "Select User" at bounding box center [175, 202] width 255 height 19
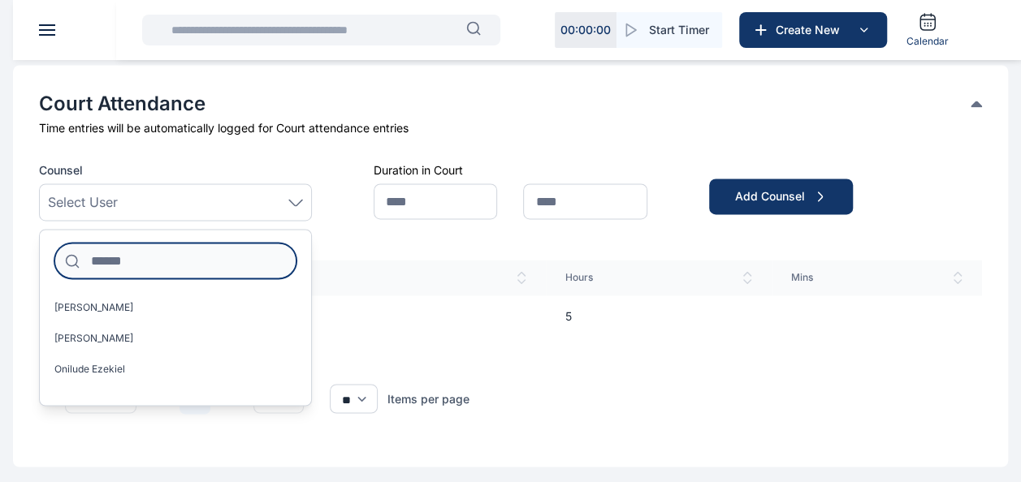
click at [164, 267] on input at bounding box center [175, 261] width 242 height 36
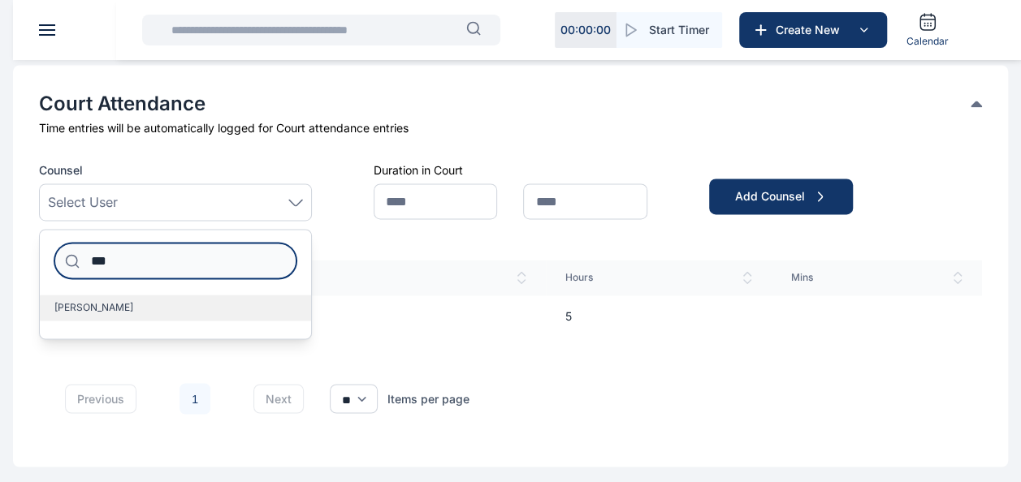
type input "***"
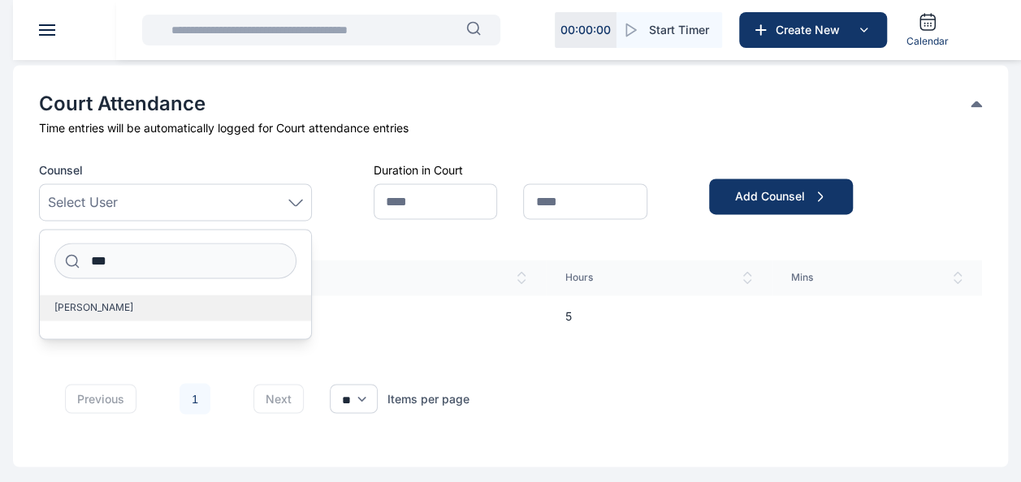
click at [161, 314] on label "Bob-Onyeneke Tasie" at bounding box center [175, 308] width 271 height 26
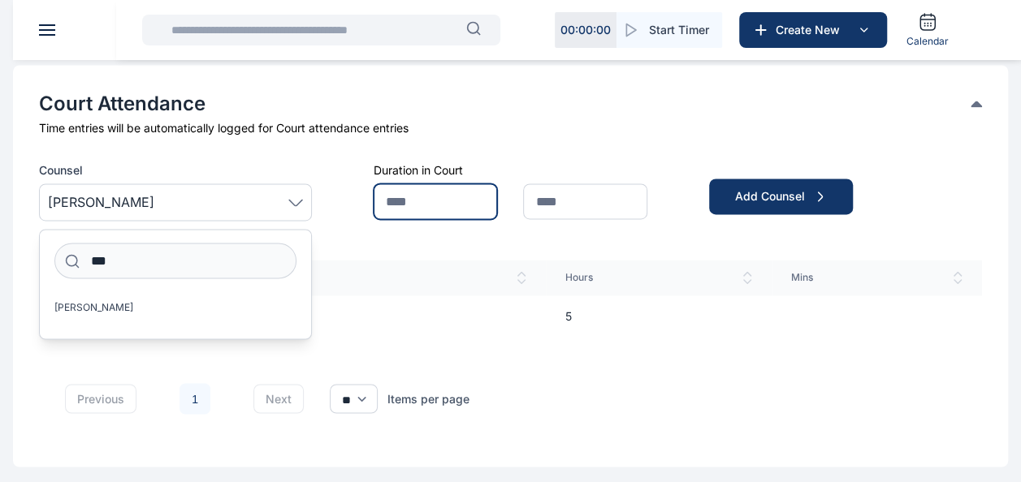
click at [442, 195] on input "text" at bounding box center [435, 202] width 123 height 36
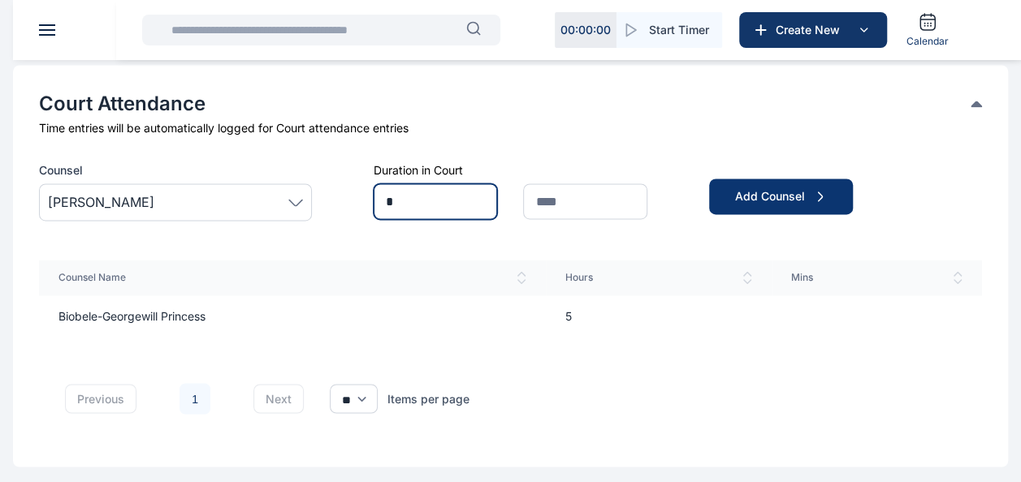
type input "*"
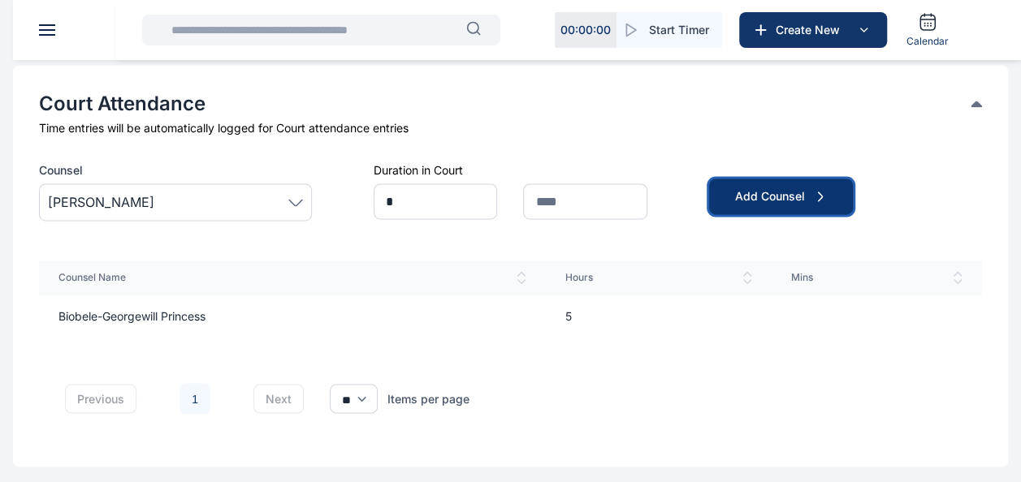
click at [760, 204] on button "Add Counsel" at bounding box center [781, 197] width 144 height 36
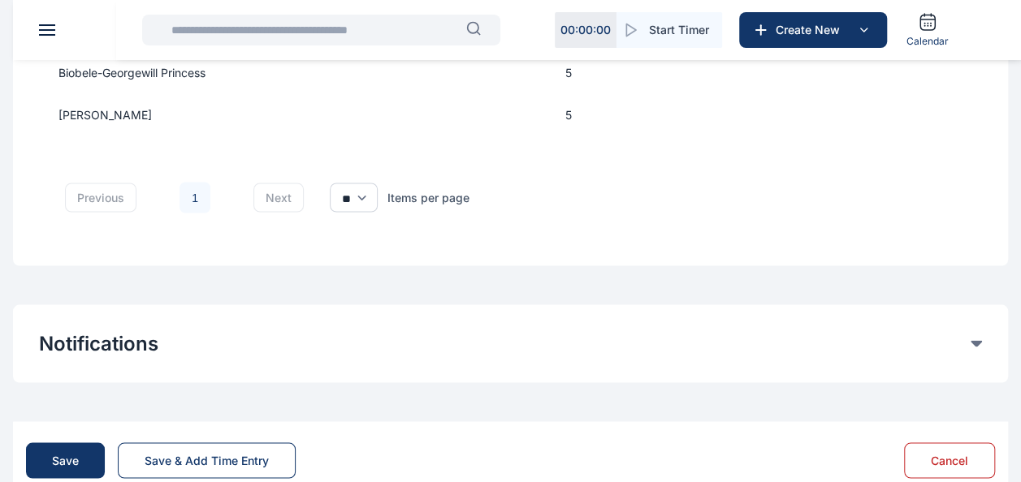
scroll to position [1413, 0]
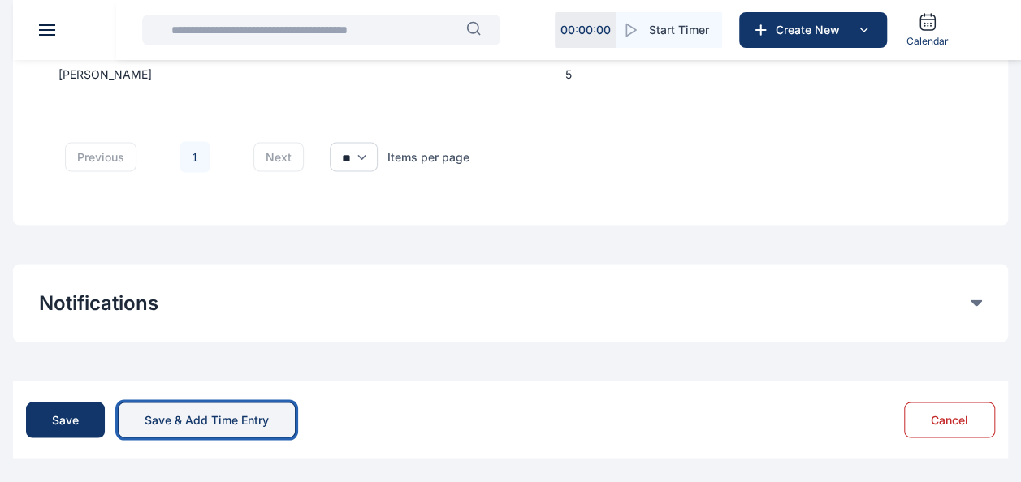
click at [165, 421] on div "Save & Add Time Entry" at bounding box center [207, 420] width 124 height 16
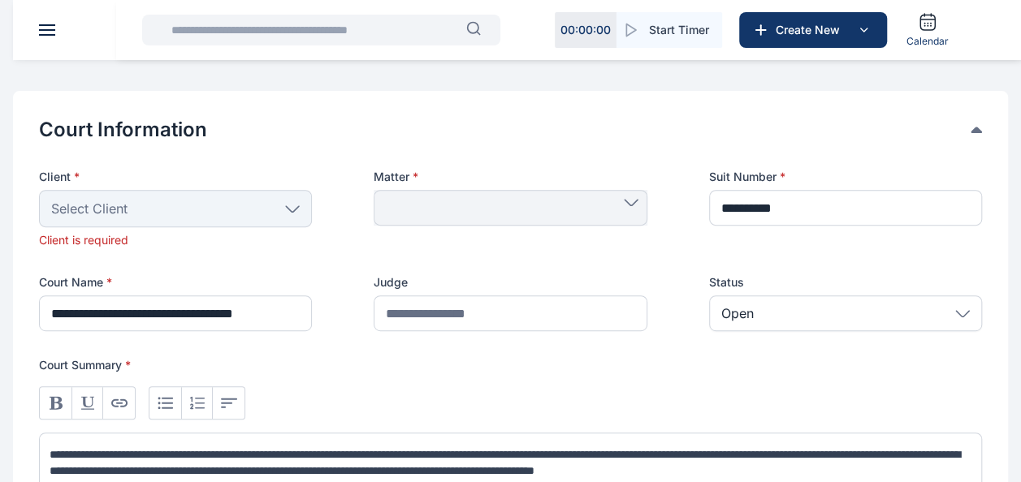
scroll to position [162, 0]
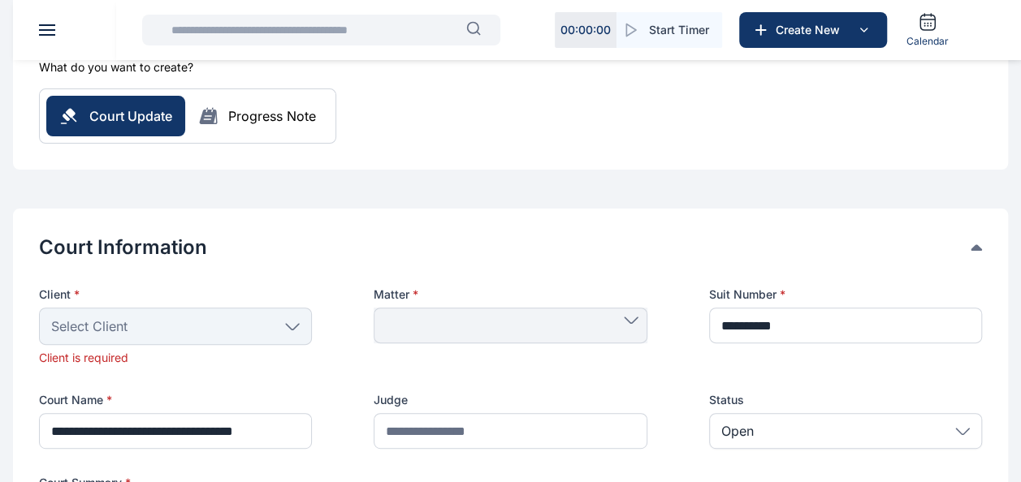
click at [124, 329] on span "Select Client" at bounding box center [89, 326] width 76 height 19
drag, startPoint x: 278, startPoint y: 326, endPoint x: 41, endPoint y: 314, distance: 236.7
click at [257, 322] on div "Select Client" at bounding box center [175, 326] width 273 height 37
click at [41, 314] on div "Select Client" at bounding box center [175, 326] width 273 height 37
click at [101, 343] on div "Select Client" at bounding box center [175, 326] width 273 height 37
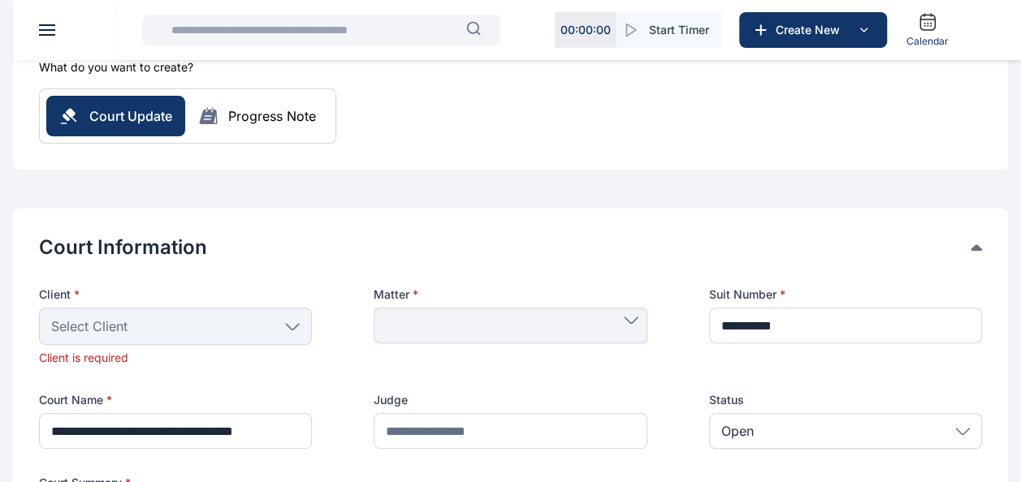
drag, startPoint x: 121, startPoint y: 335, endPoint x: 136, endPoint y: 331, distance: 16.0
click at [136, 331] on div "Select Client" at bounding box center [175, 326] width 273 height 37
drag, startPoint x: 162, startPoint y: 325, endPoint x: 225, endPoint y: 309, distance: 65.2
click at [167, 323] on div "Select Client" at bounding box center [175, 326] width 273 height 37
drag, startPoint x: 231, startPoint y: 314, endPoint x: 263, endPoint y: 324, distance: 33.4
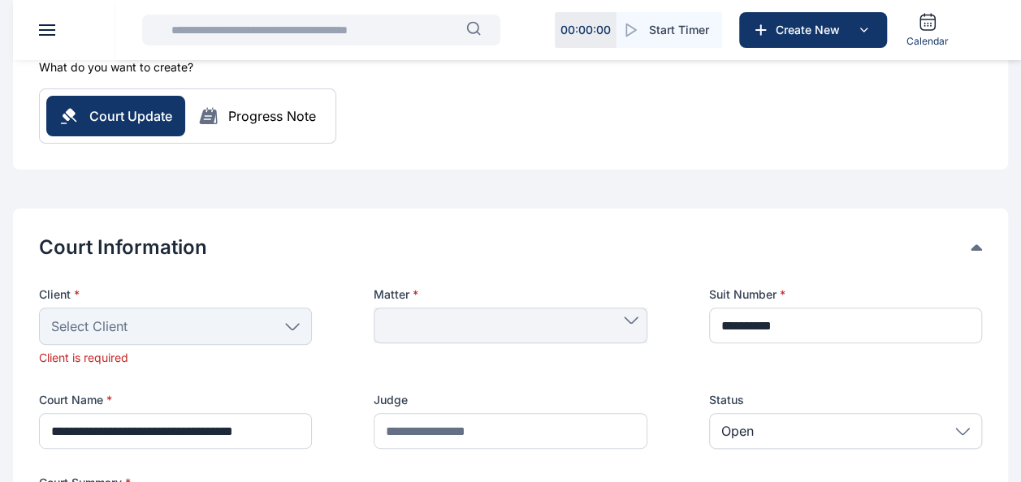
click at [258, 326] on div "Select Client" at bounding box center [175, 326] width 273 height 37
click at [263, 324] on div "Select Client" at bounding box center [175, 326] width 273 height 37
click at [297, 325] on icon at bounding box center [292, 326] width 15 height 7
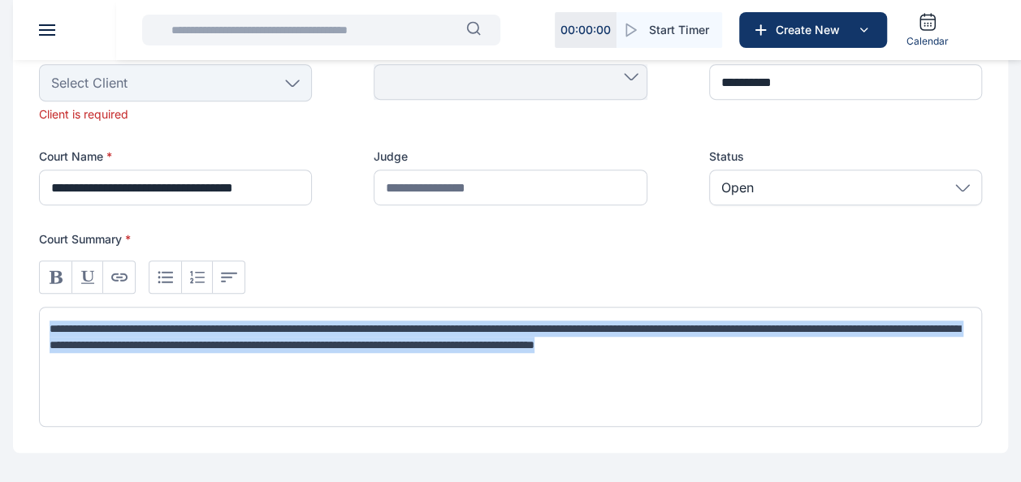
drag, startPoint x: 105, startPoint y: 364, endPoint x: 32, endPoint y: 314, distance: 88.1
click at [32, 314] on div "Court Information Client * Select Client People Rear Admiral [PERSON_NAME] [PER…" at bounding box center [510, 209] width 995 height 488
copy p "**********"
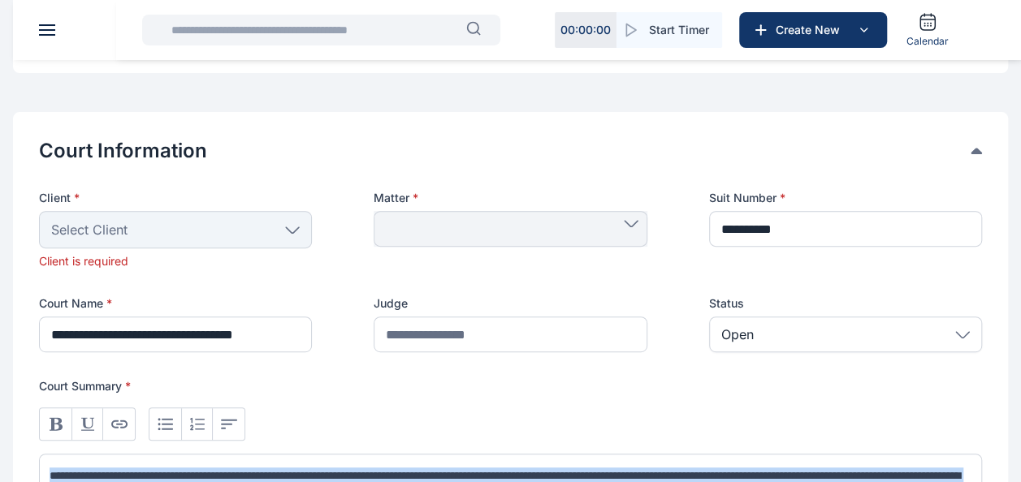
scroll to position [244, 0]
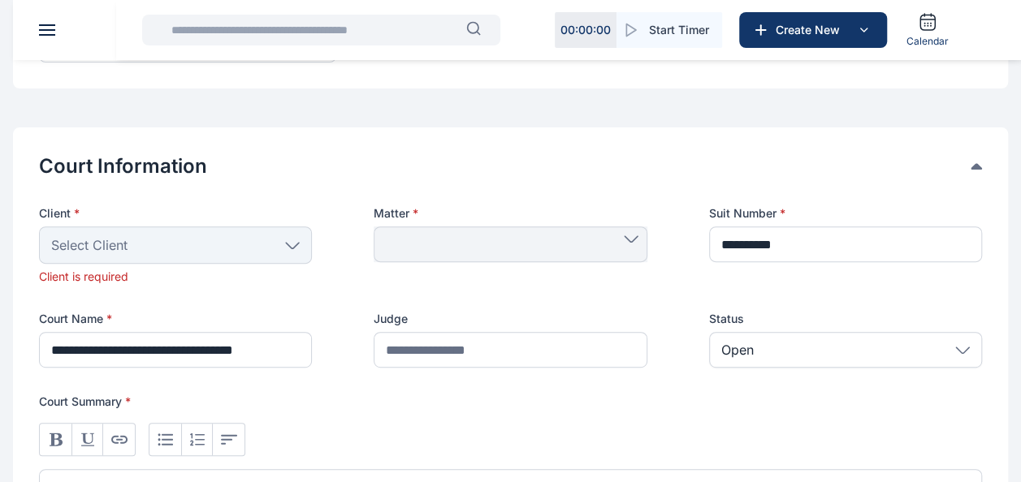
click at [619, 227] on div at bounding box center [510, 245] width 273 height 36
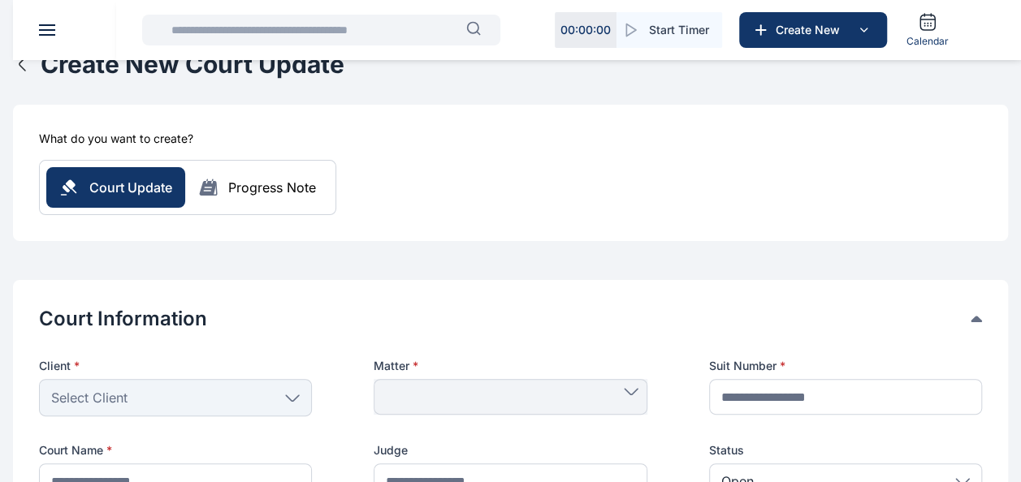
scroll to position [162, 0]
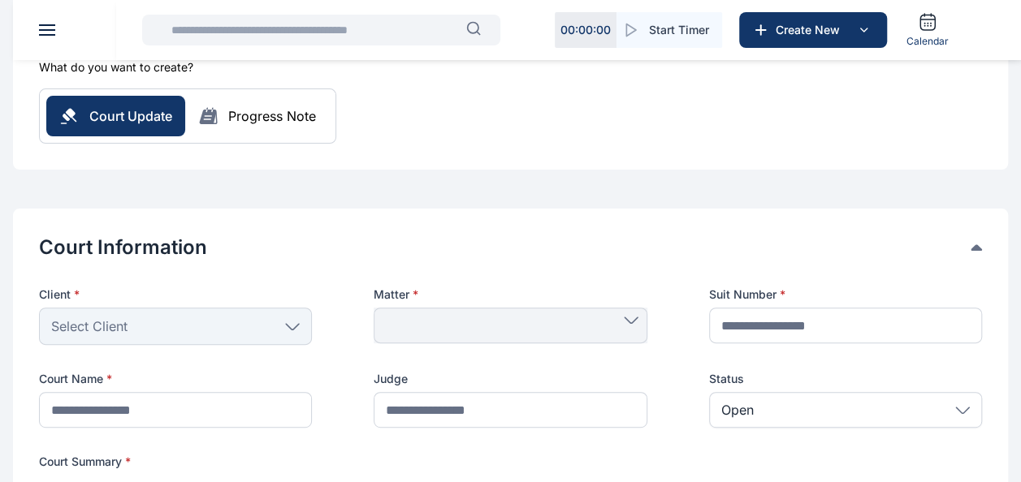
click at [171, 305] on div "Client *" at bounding box center [175, 297] width 273 height 21
click at [176, 328] on div "Select Client" at bounding box center [175, 326] width 273 height 37
click at [305, 325] on div "Select Client" at bounding box center [175, 326] width 273 height 37
click at [242, 126] on div "Court Update Progress Note" at bounding box center [187, 116] width 283 height 41
click at [268, 120] on div "Progress Note" at bounding box center [272, 115] width 88 height 19
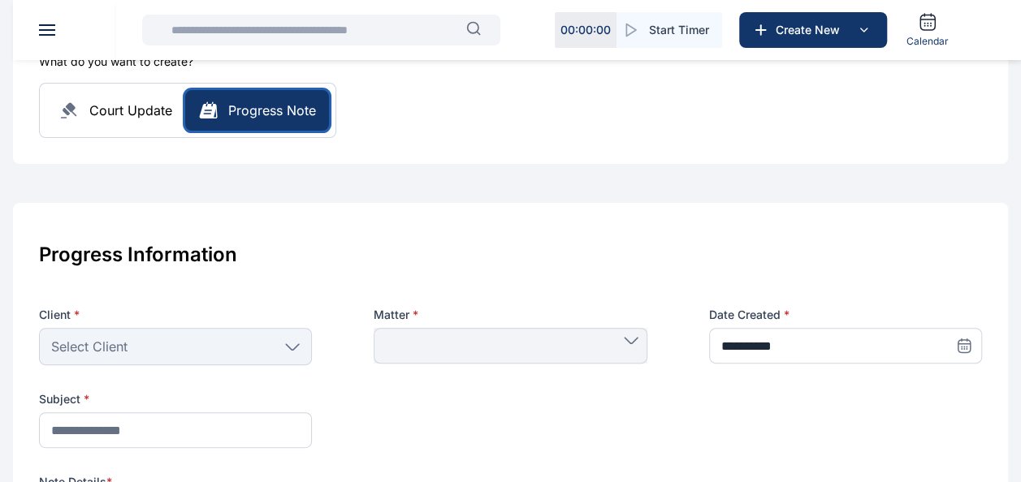
scroll to position [81, 0]
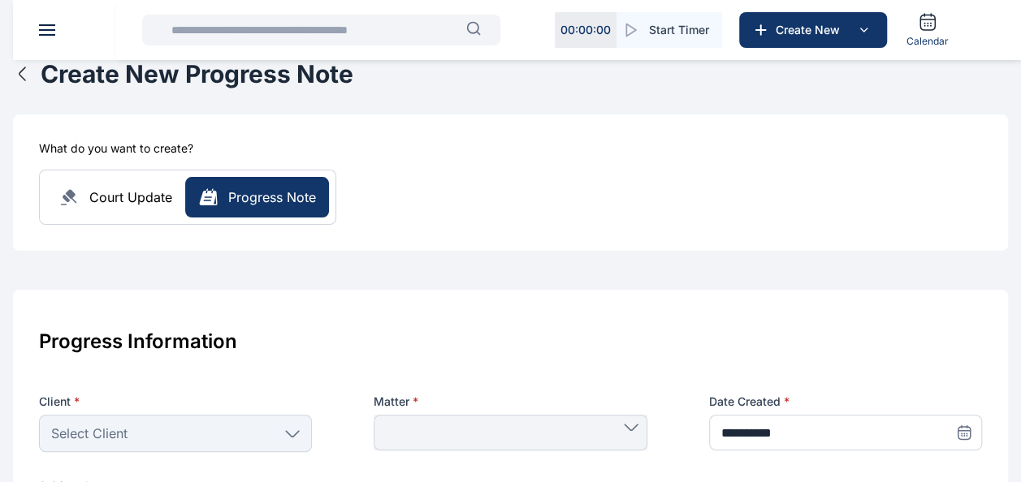
click at [107, 190] on span "Court Update" at bounding box center [130, 197] width 83 height 19
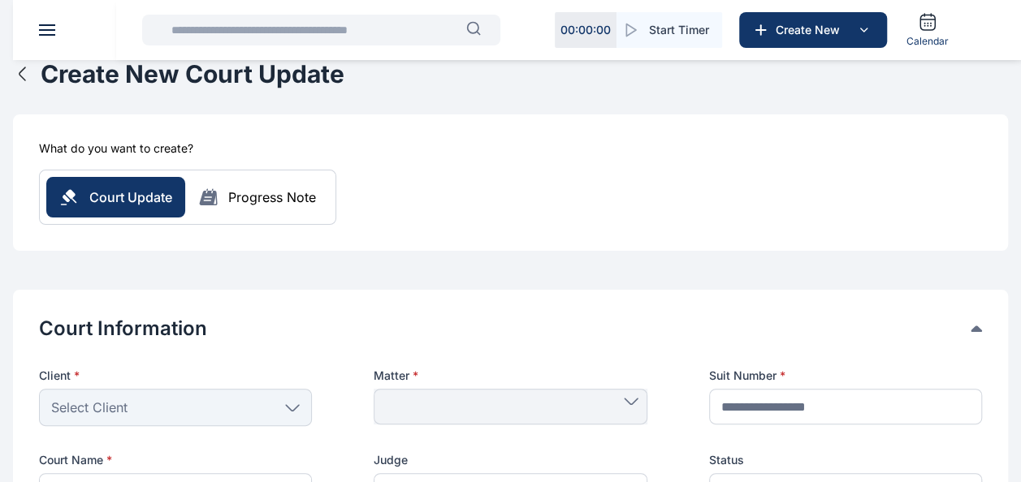
click at [115, 410] on span "Select Client" at bounding box center [89, 407] width 76 height 19
click at [299, 413] on div "Select Client" at bounding box center [175, 407] width 273 height 37
click at [32, 80] on button "button" at bounding box center [27, 73] width 28 height 29
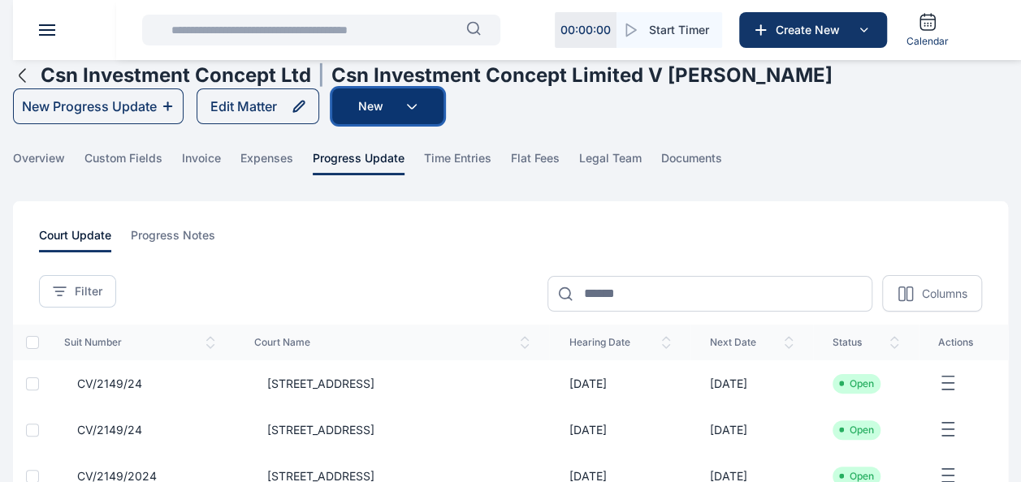
click at [433, 110] on button "New" at bounding box center [387, 107] width 111 height 36
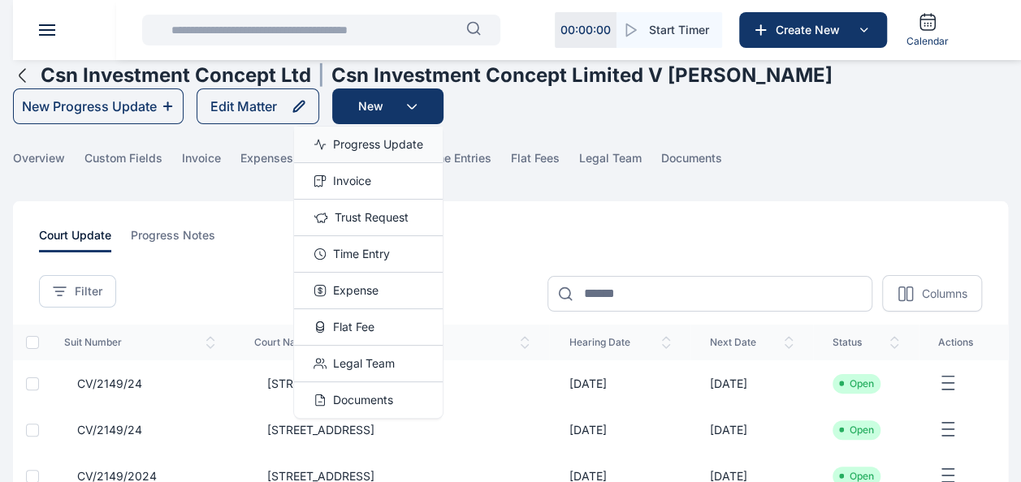
click at [385, 136] on span "Progress Update" at bounding box center [378, 144] width 90 height 16
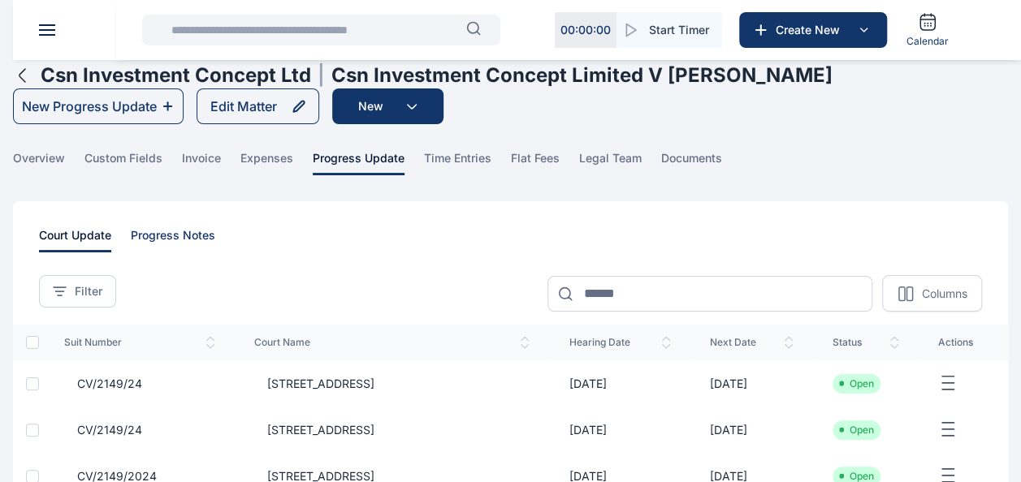
click at [201, 230] on span "progress notes" at bounding box center [173, 239] width 84 height 25
click at [379, 108] on button "New" at bounding box center [387, 107] width 111 height 36
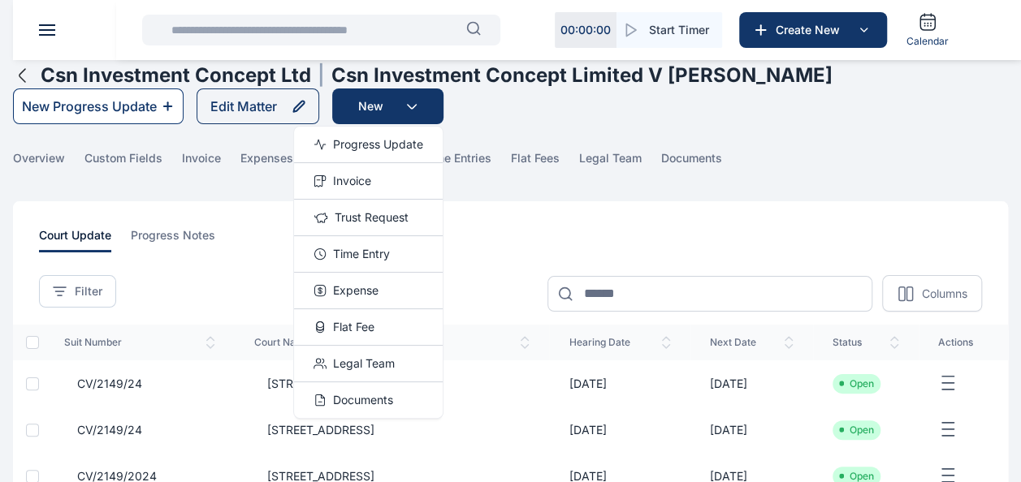
click at [118, 106] on div "New Progress Update" at bounding box center [89, 106] width 135 height 19
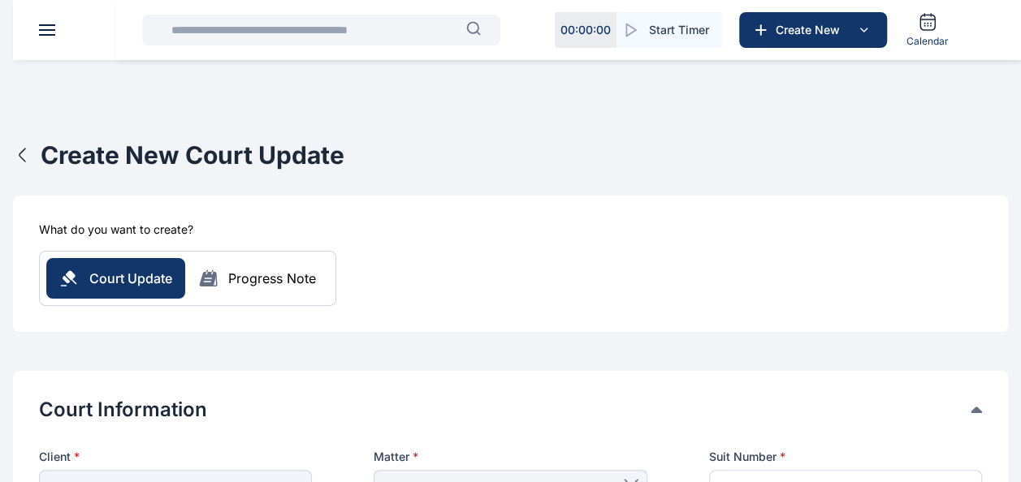
scroll to position [81, 0]
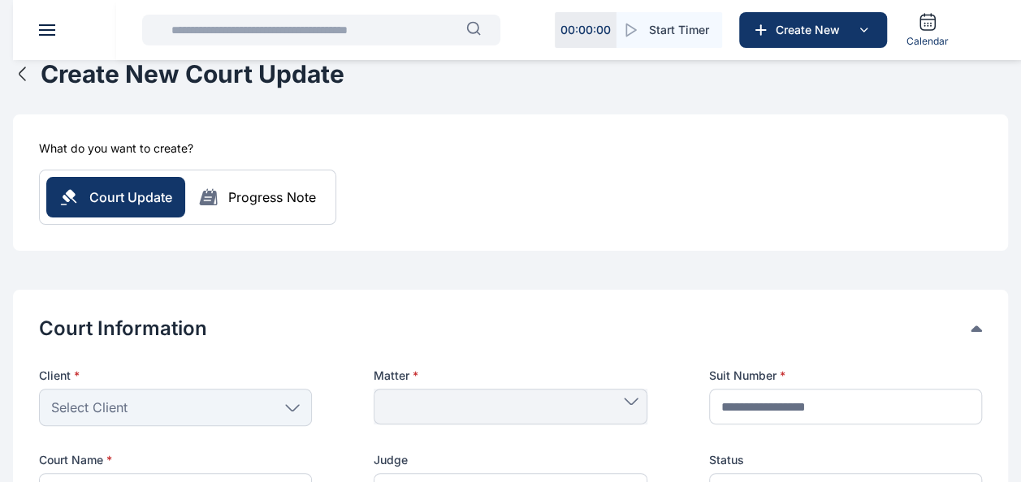
click at [148, 395] on div "Select Client" at bounding box center [175, 407] width 273 height 37
click at [198, 421] on div "Select Client" at bounding box center [175, 407] width 273 height 37
click at [297, 406] on icon at bounding box center [292, 408] width 13 height 6
click at [300, 405] on icon at bounding box center [292, 408] width 15 height 7
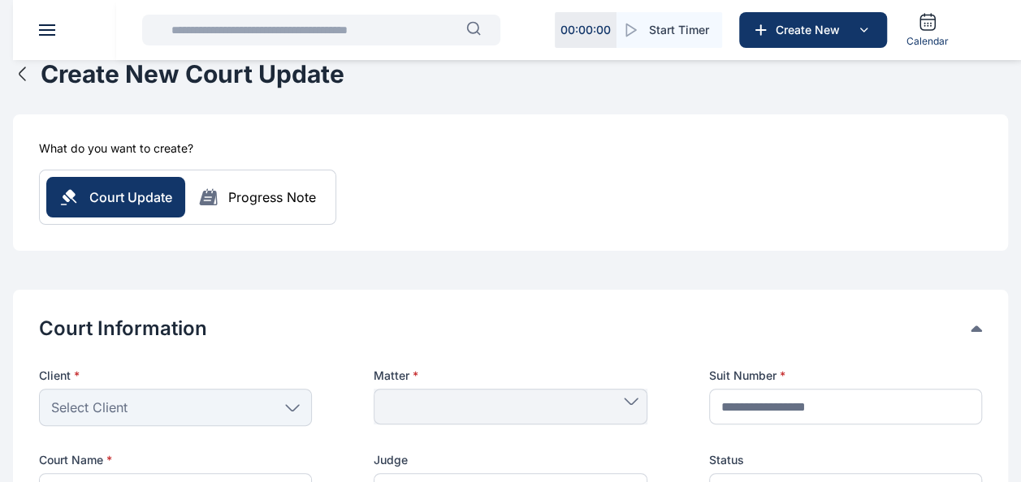
click at [300, 405] on icon at bounding box center [292, 408] width 15 height 7
click at [301, 405] on div "Select Client" at bounding box center [175, 407] width 273 height 37
click at [303, 403] on div "Select Client" at bounding box center [175, 407] width 273 height 37
